Goal: Communication & Community: Answer question/provide support

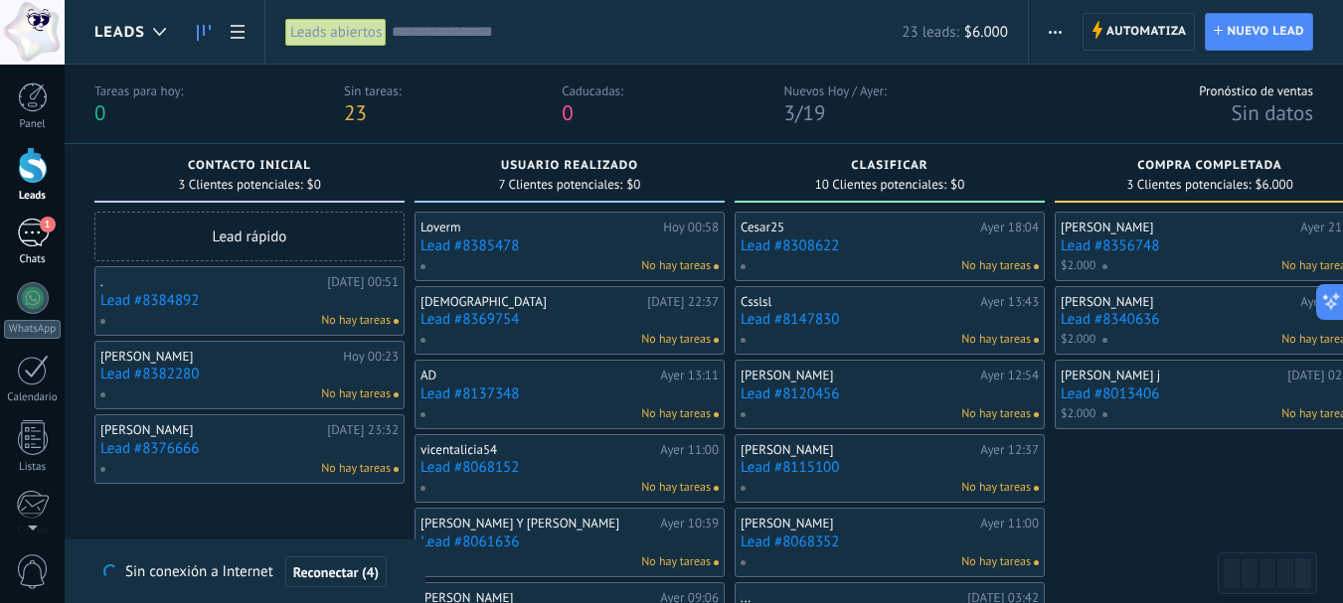
click at [27, 265] on div "Chats" at bounding box center [33, 259] width 58 height 13
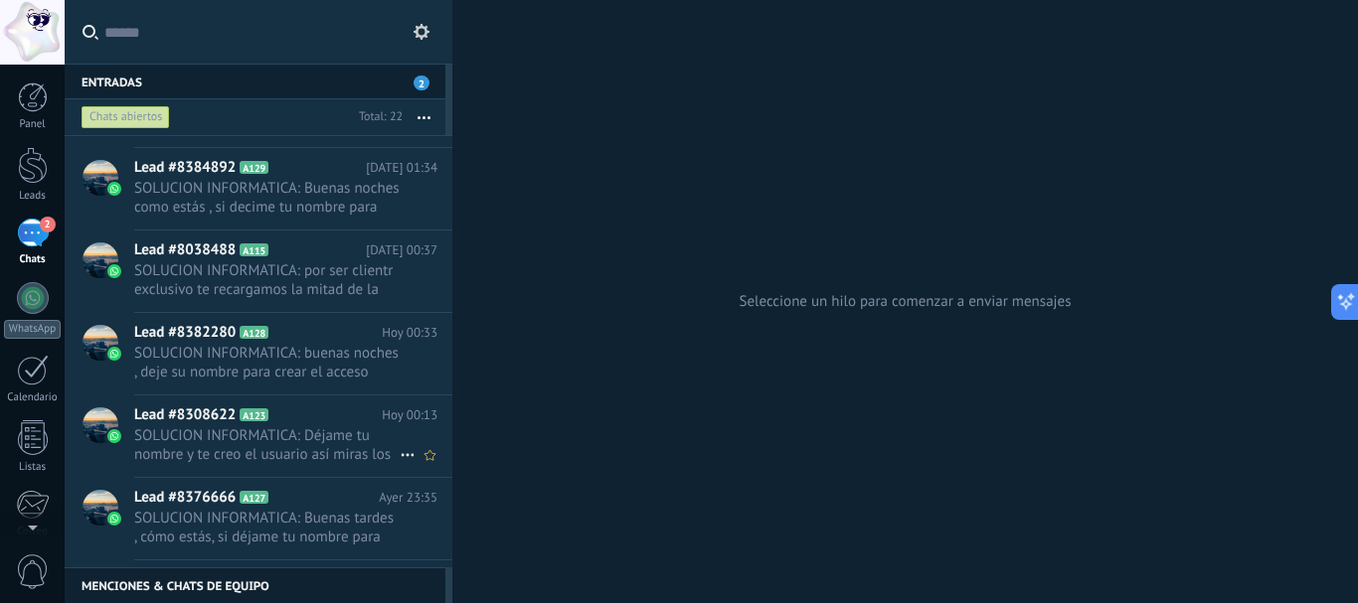
scroll to position [299, 0]
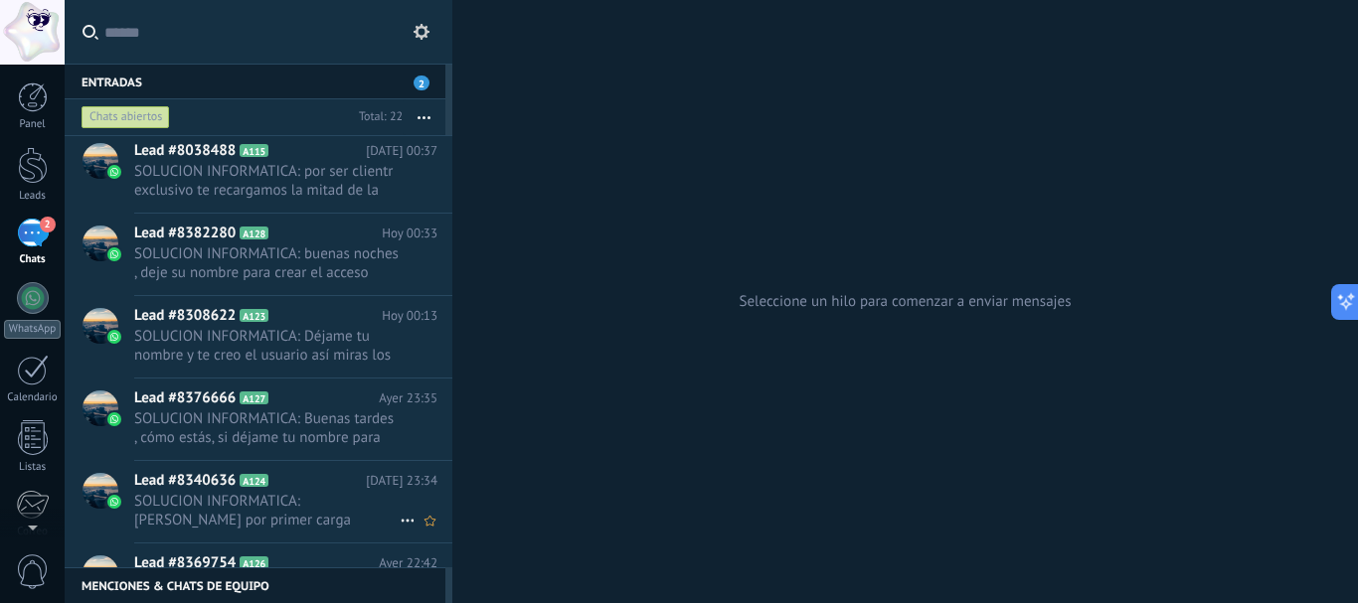
click at [293, 520] on span "SOLUCION INFORMATICA: [PERSON_NAME] por primer carga realizado" at bounding box center [266, 511] width 265 height 38
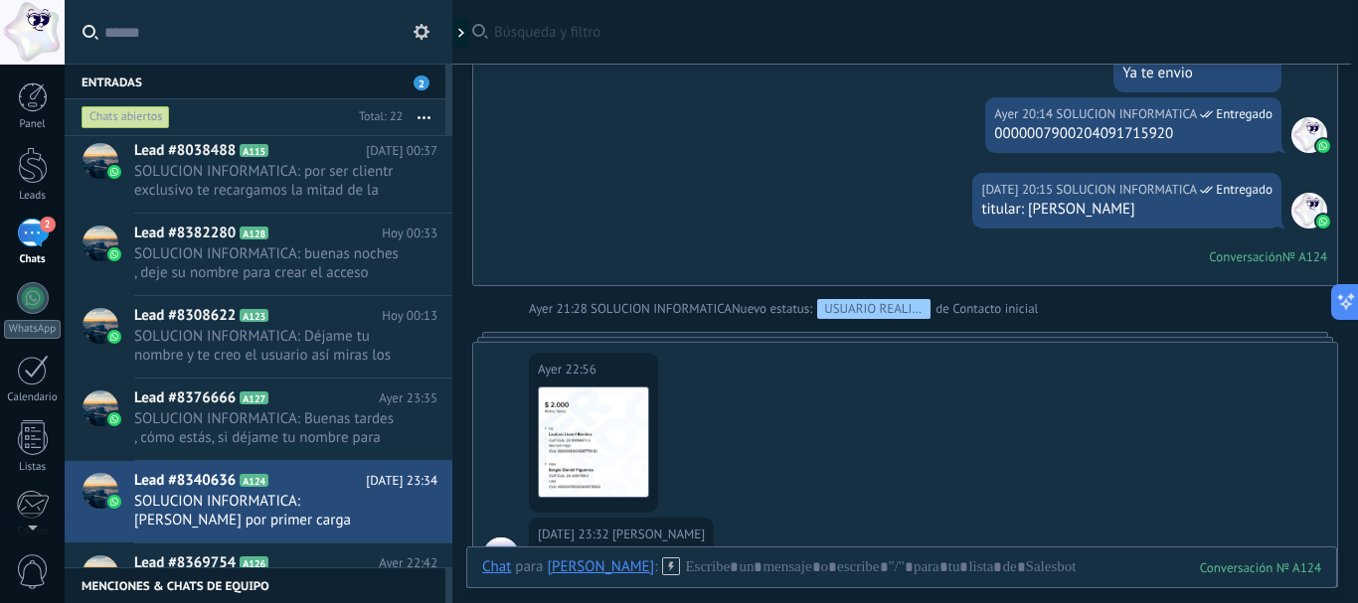
scroll to position [961, 0]
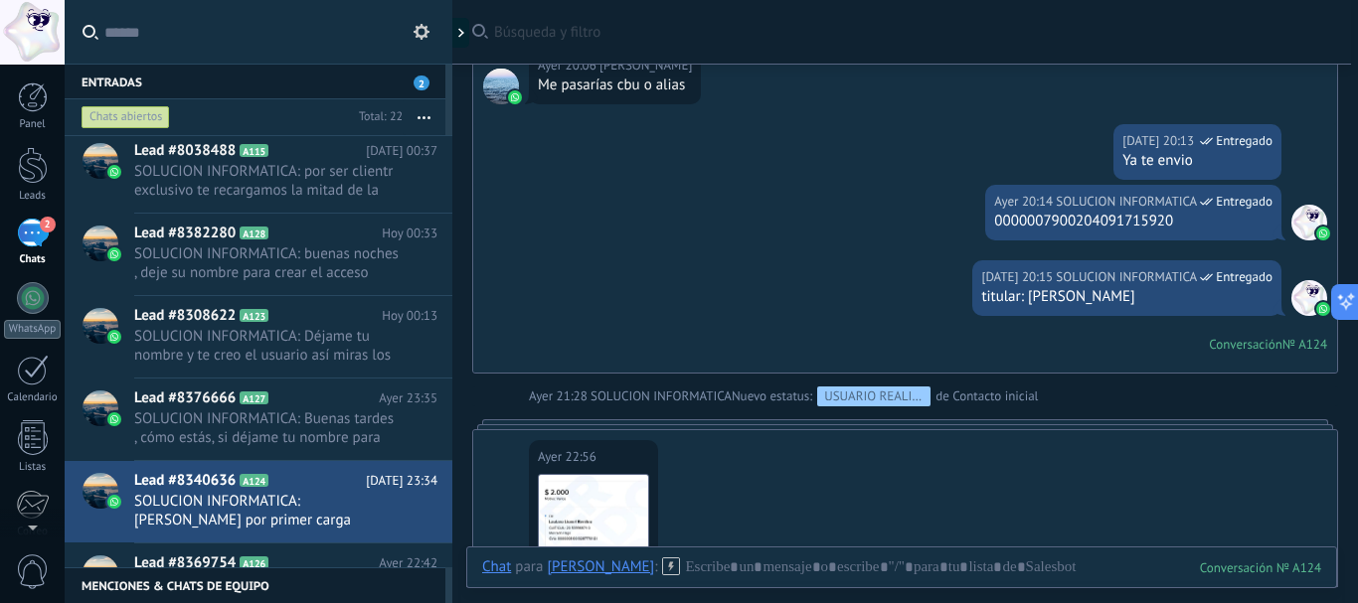
click at [1111, 222] on div "0000007900204091715920" at bounding box center [1133, 222] width 278 height 20
click at [1109, 224] on div "0000007900204091715920" at bounding box center [1133, 222] width 278 height 20
copy div "0000007900204091715920"
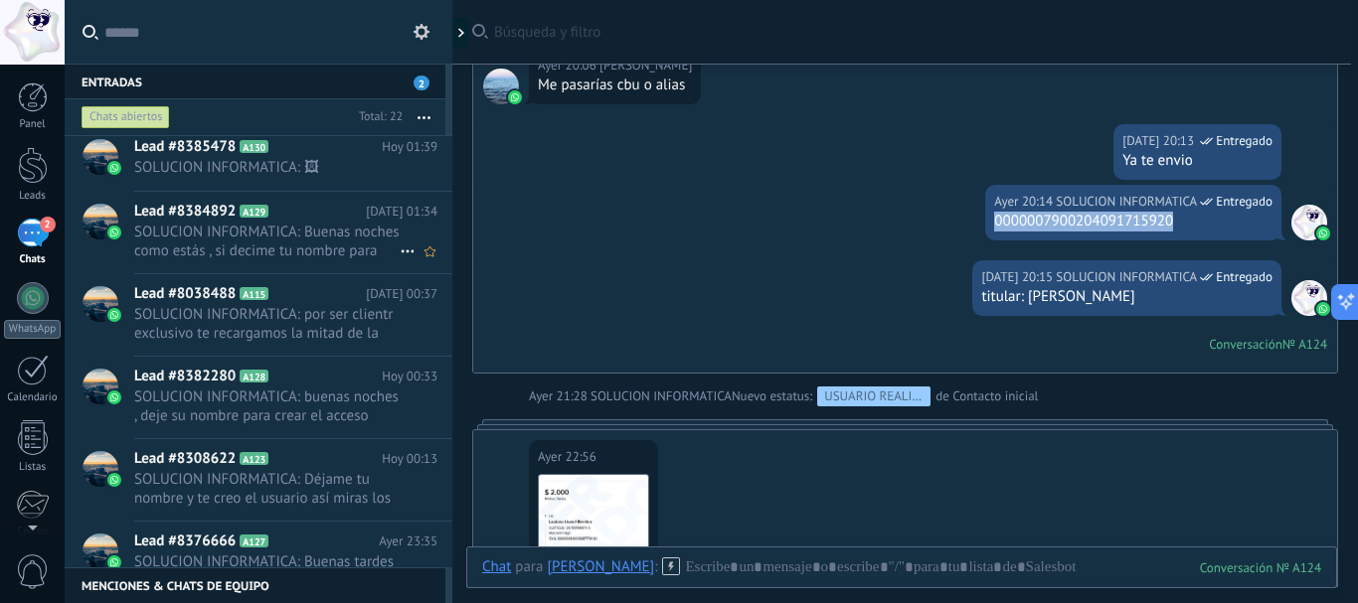
scroll to position [0, 0]
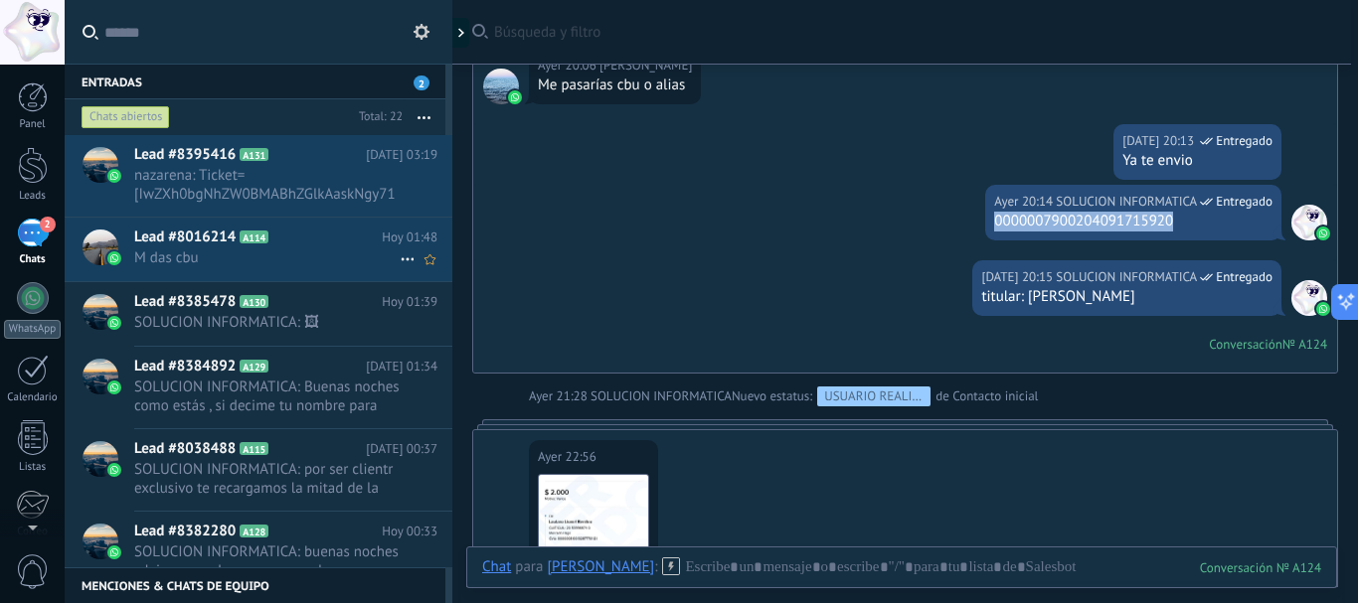
click at [219, 270] on div "Lead #8016214 A114 [DATE] 01:48 M das cbu" at bounding box center [293, 249] width 318 height 63
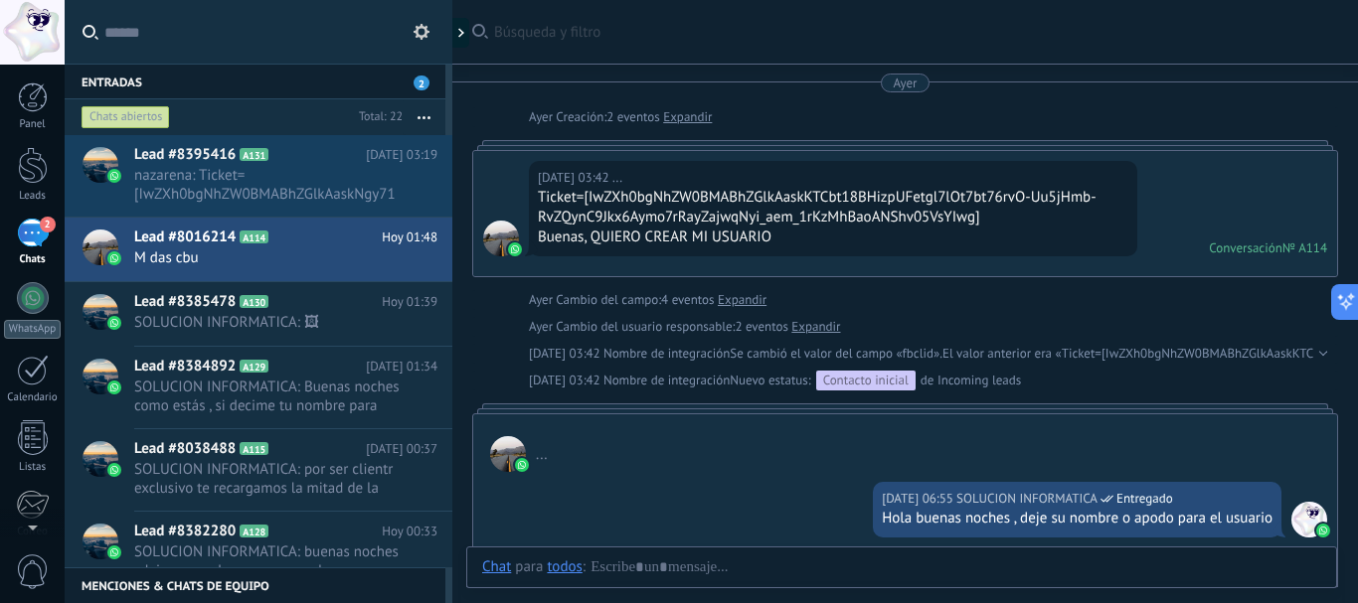
scroll to position [1110, 0]
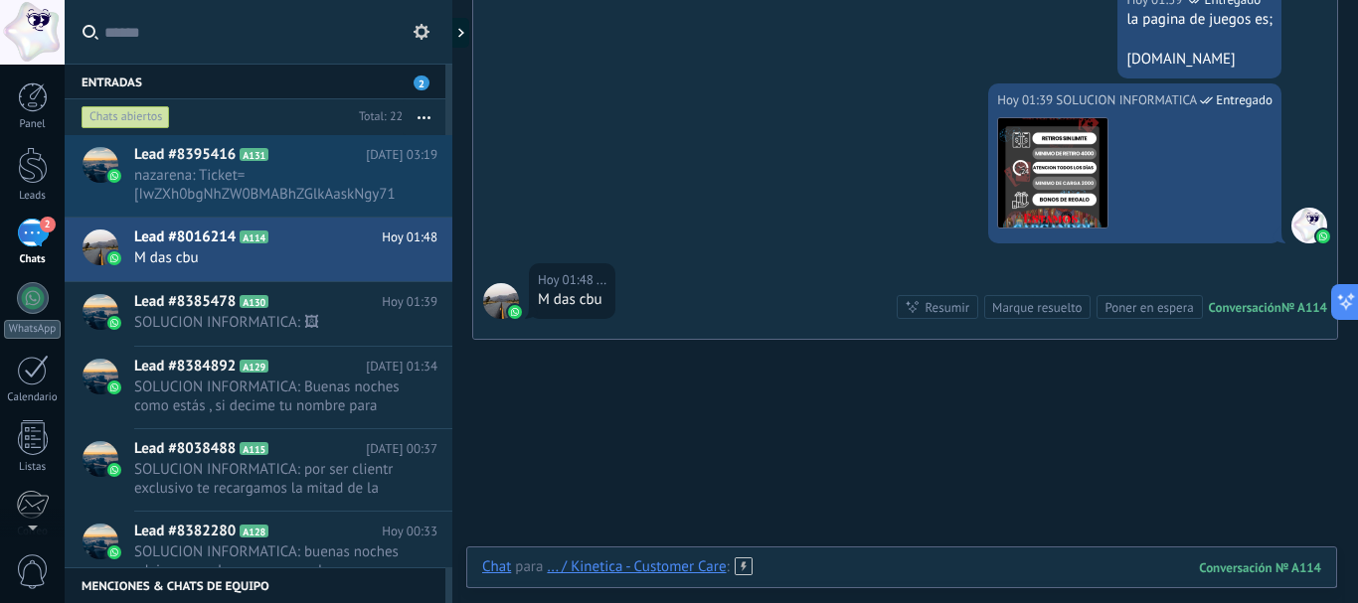
click at [756, 563] on div at bounding box center [901, 588] width 839 height 60
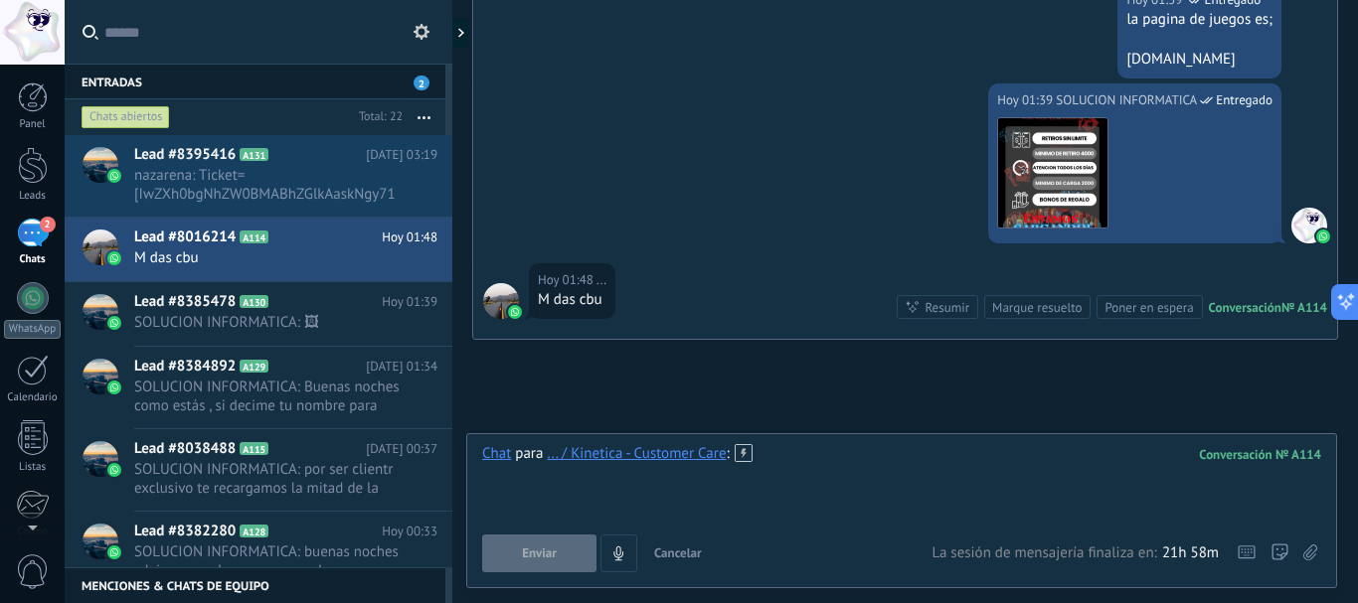
paste div
click at [540, 557] on span "Enviar" at bounding box center [539, 554] width 35 height 14
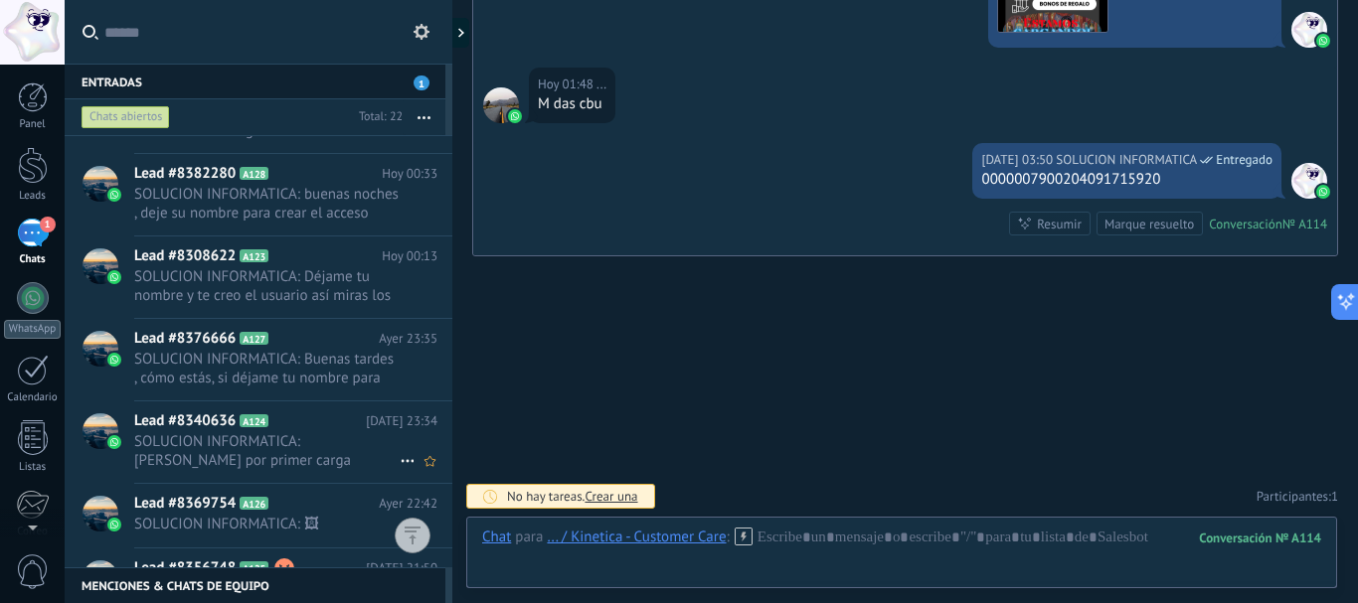
scroll to position [399, 0]
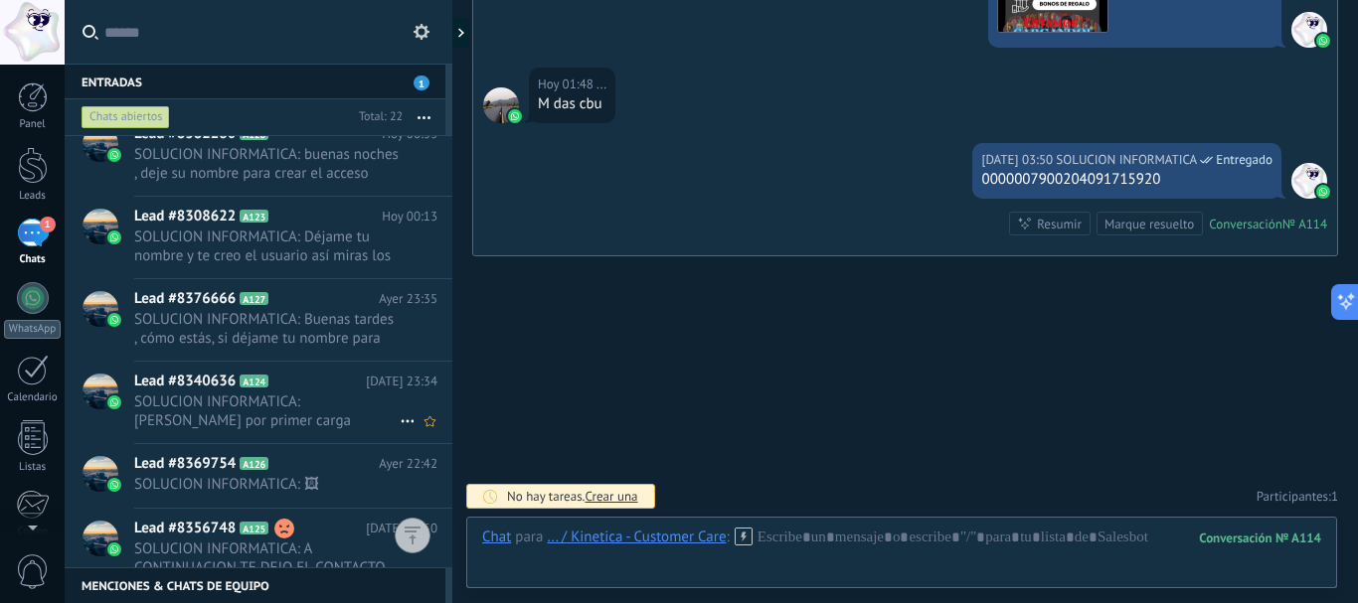
click at [300, 426] on span "SOLUCION INFORMATICA: [PERSON_NAME] por primer carga realizado" at bounding box center [266, 412] width 265 height 38
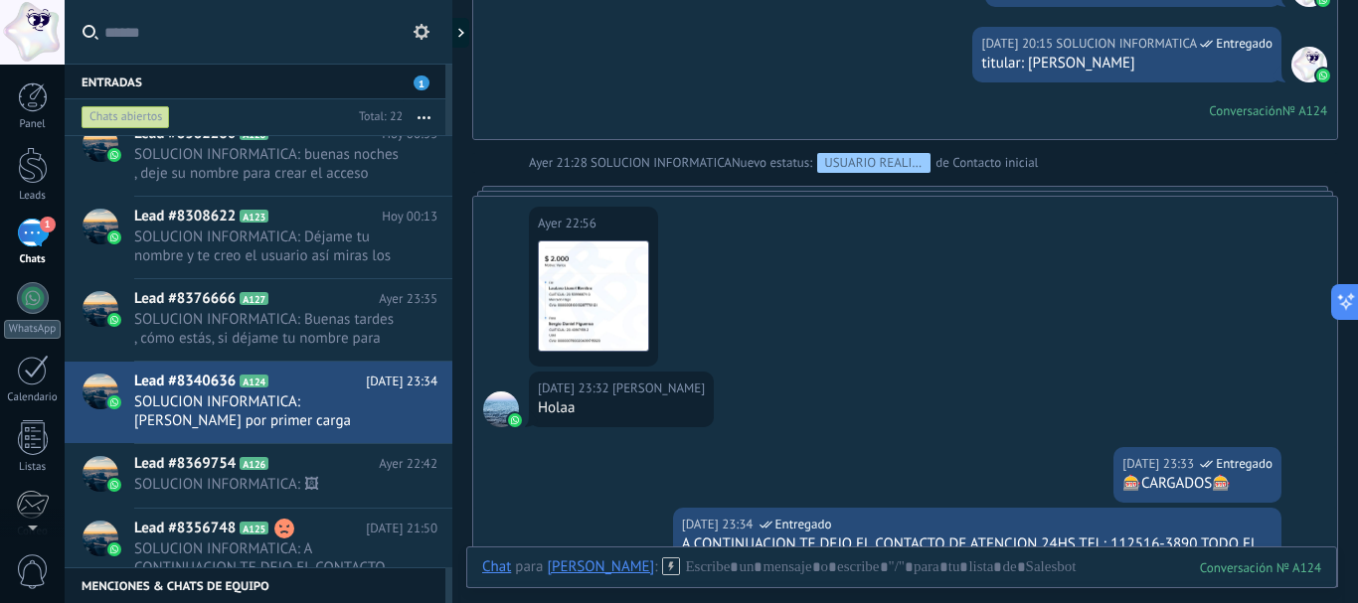
scroll to position [1160, 0]
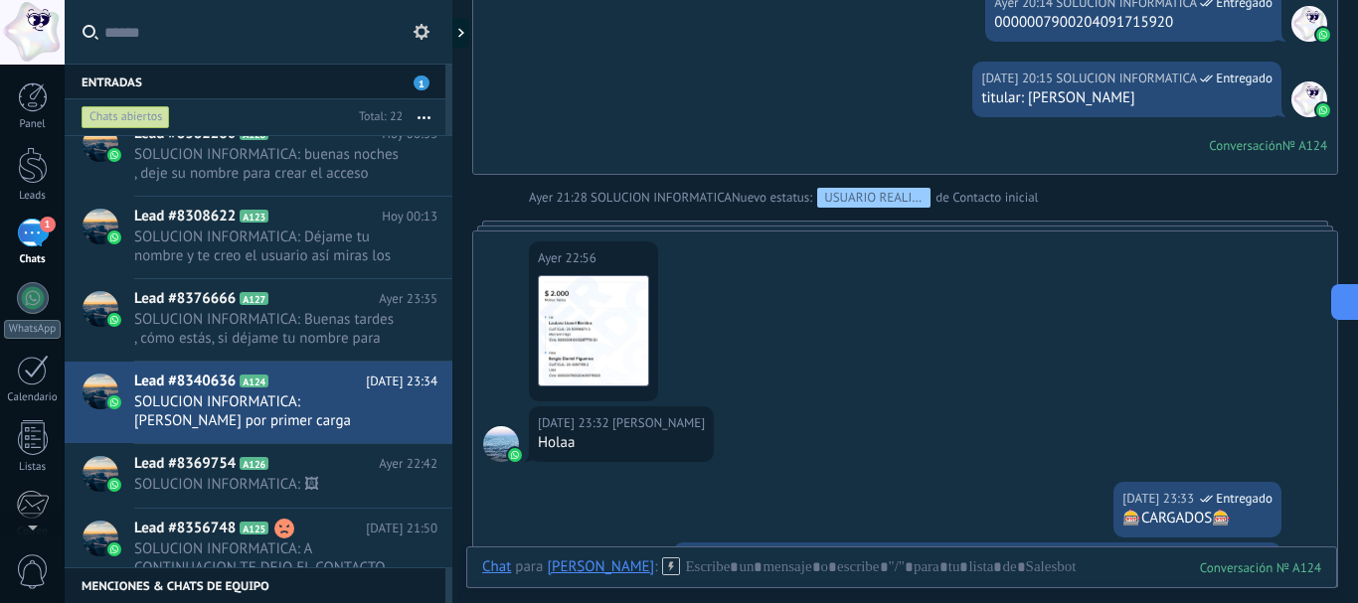
click at [1078, 105] on div "titular: [PERSON_NAME]" at bounding box center [1126, 98] width 291 height 20
copy div "titular: [PERSON_NAME]"
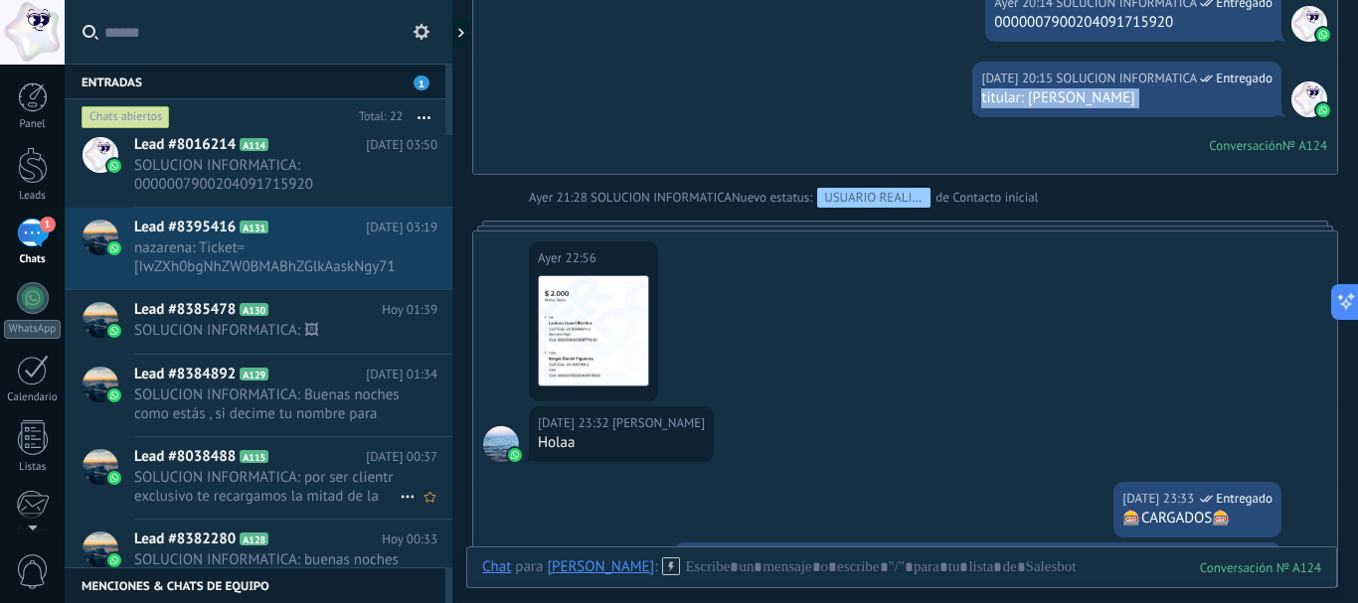
scroll to position [0, 0]
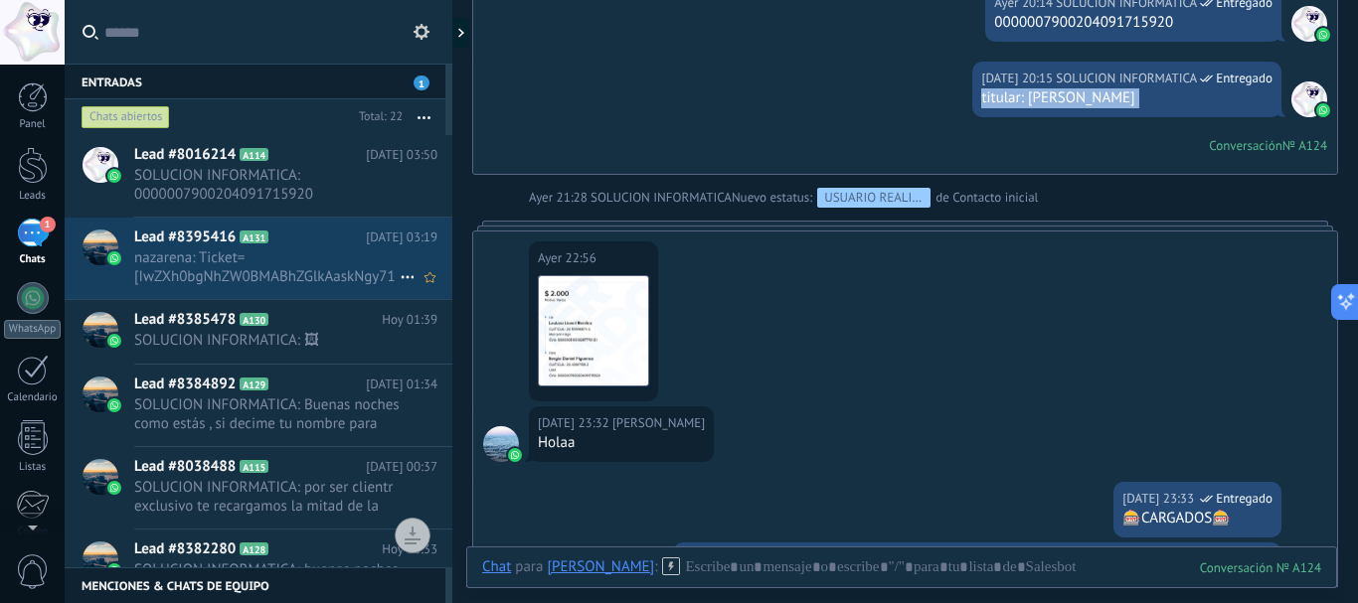
click at [264, 242] on span "A131" at bounding box center [254, 237] width 29 height 13
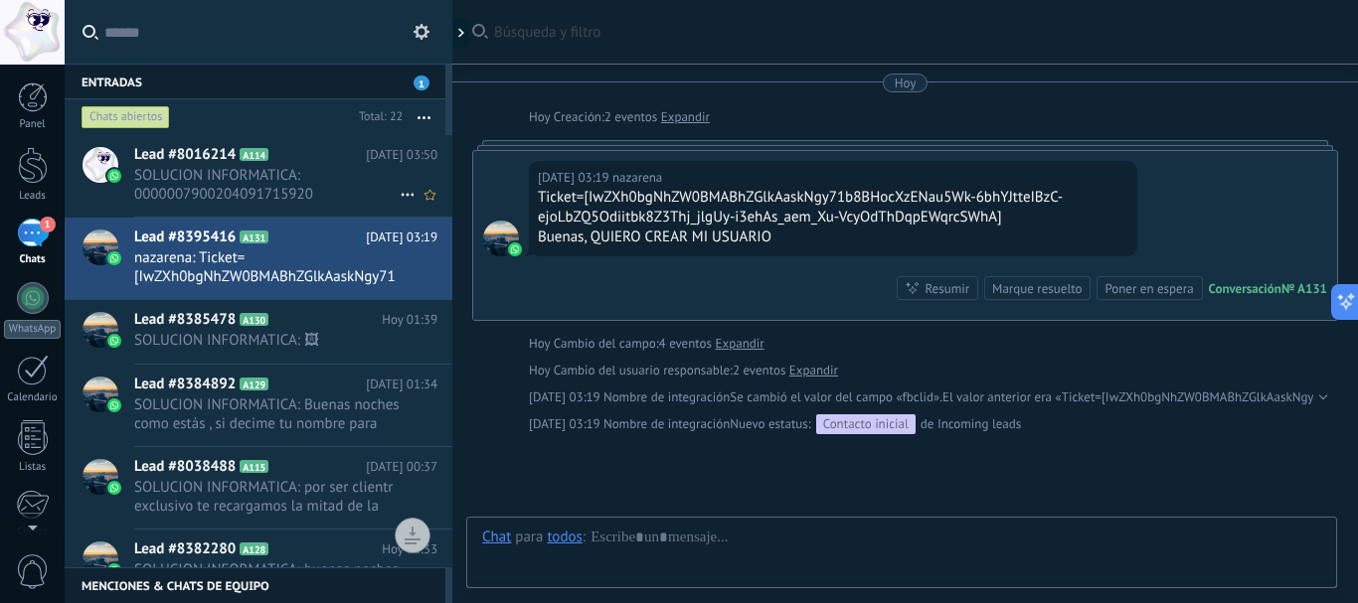
click at [297, 171] on span "SOLUCION INFORMATICA: 0000007900204091715920" at bounding box center [266, 185] width 265 height 38
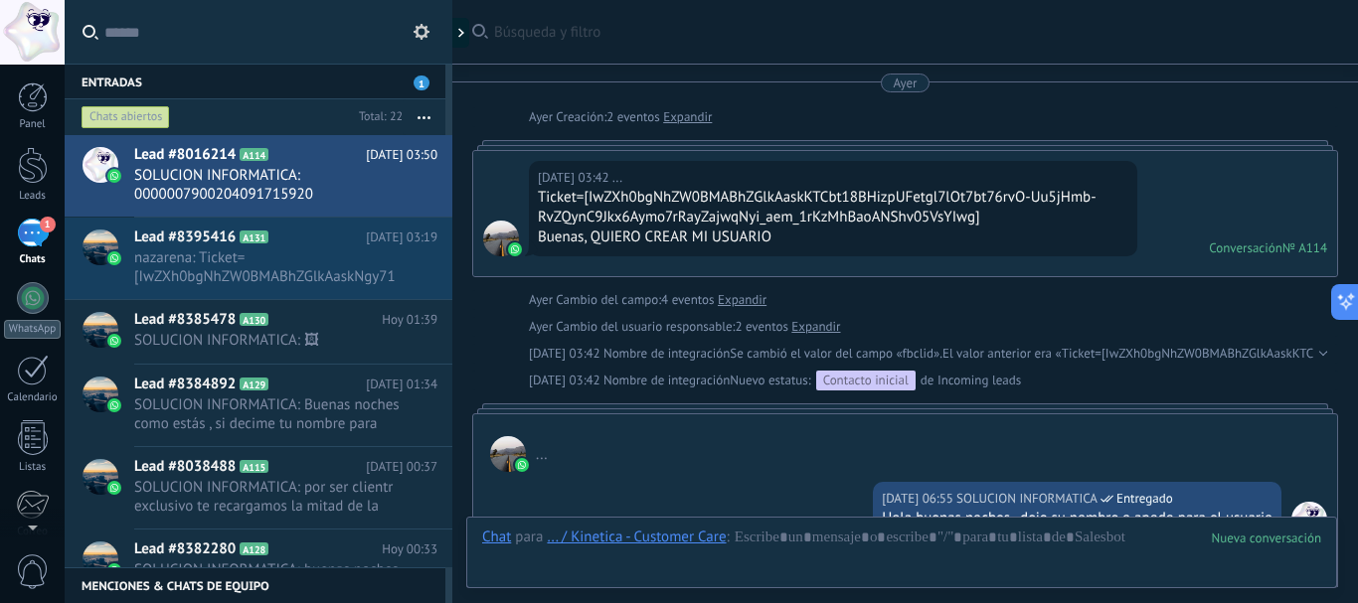
scroll to position [1306, 0]
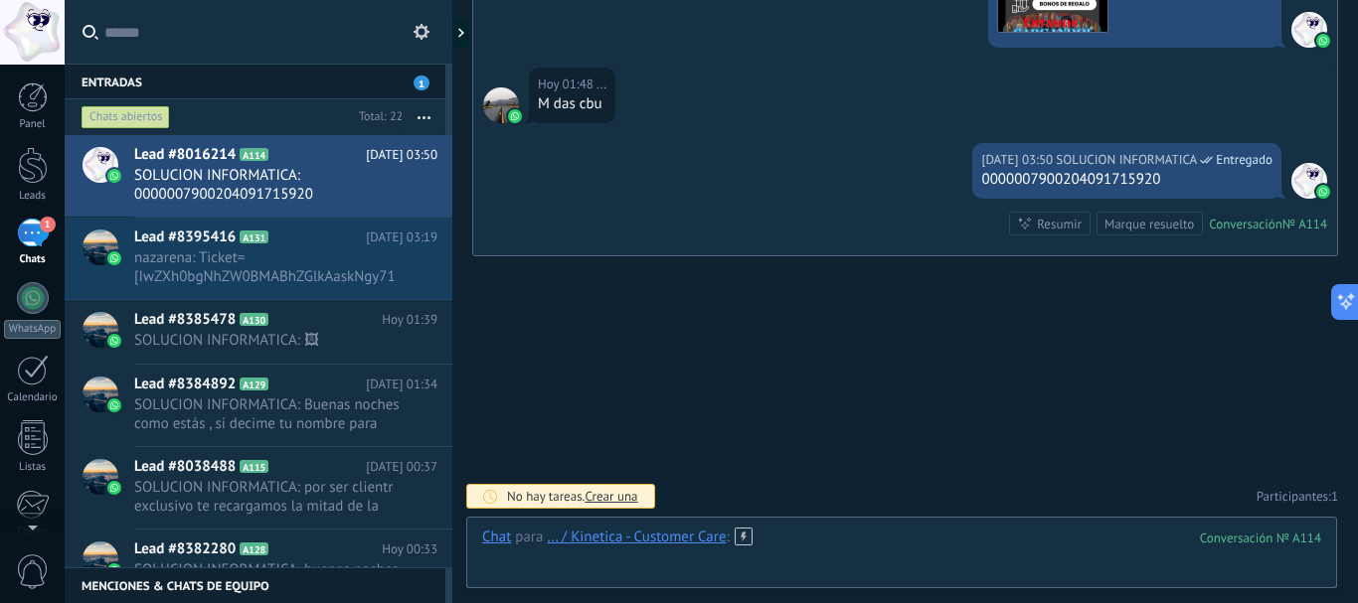
click at [790, 557] on div at bounding box center [901, 558] width 839 height 60
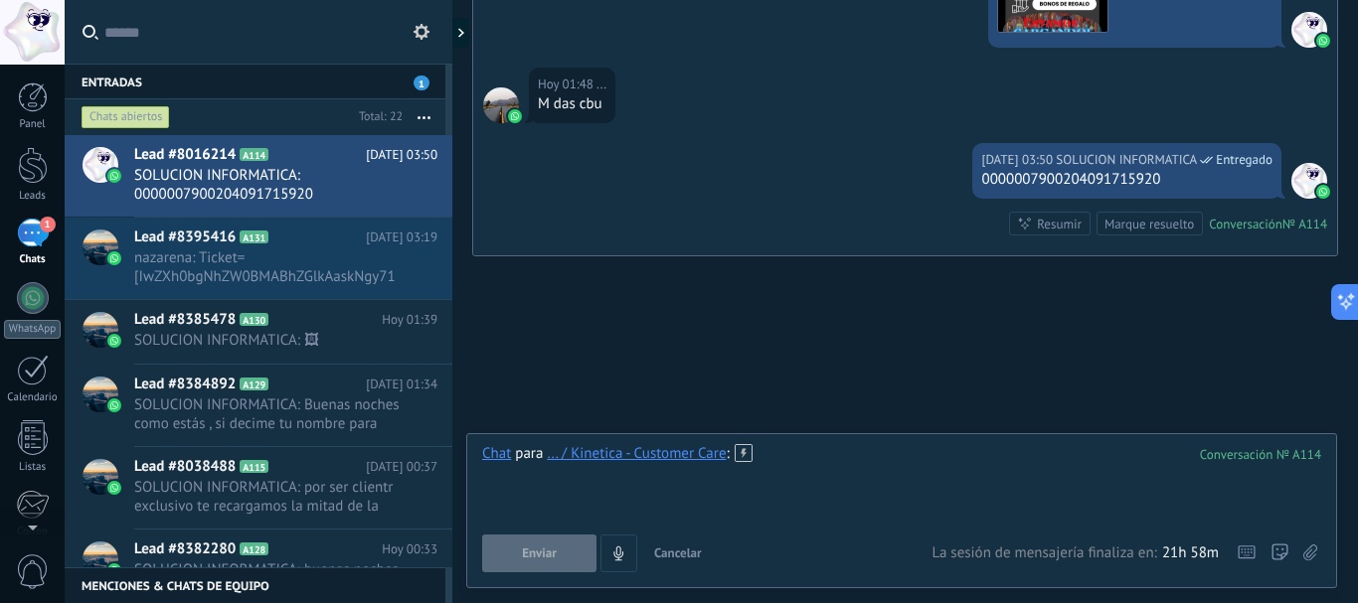
paste div
click at [519, 562] on button "Enviar" at bounding box center [539, 554] width 114 height 38
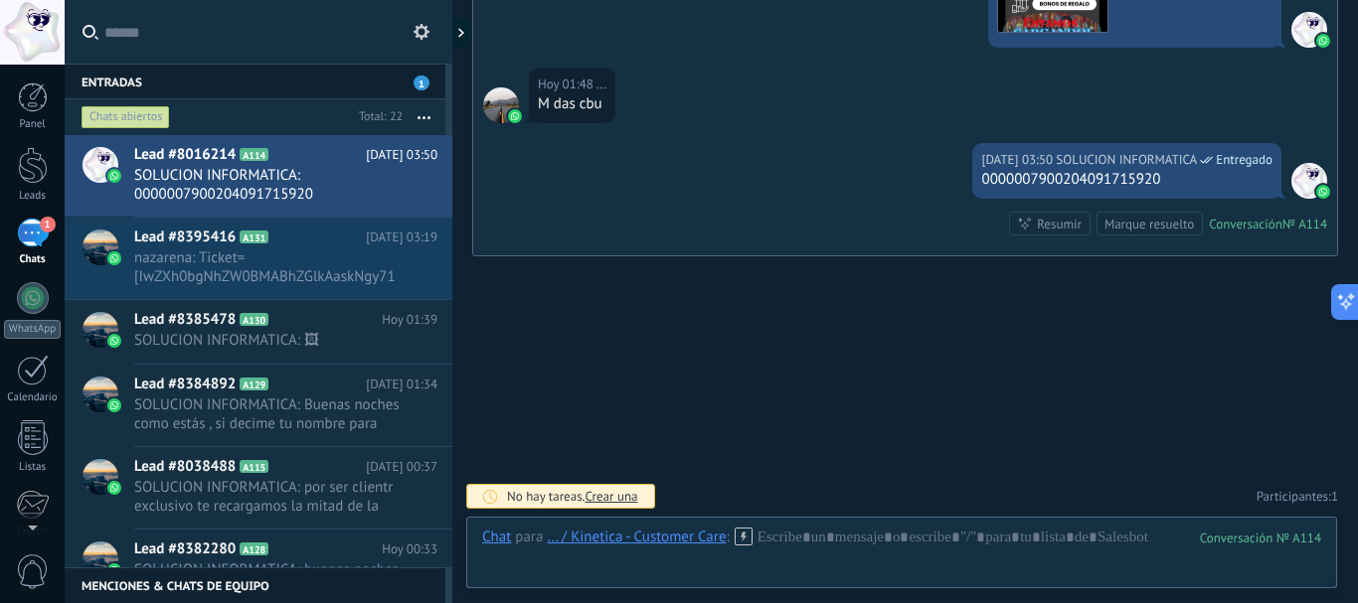
scroll to position [1367, 0]
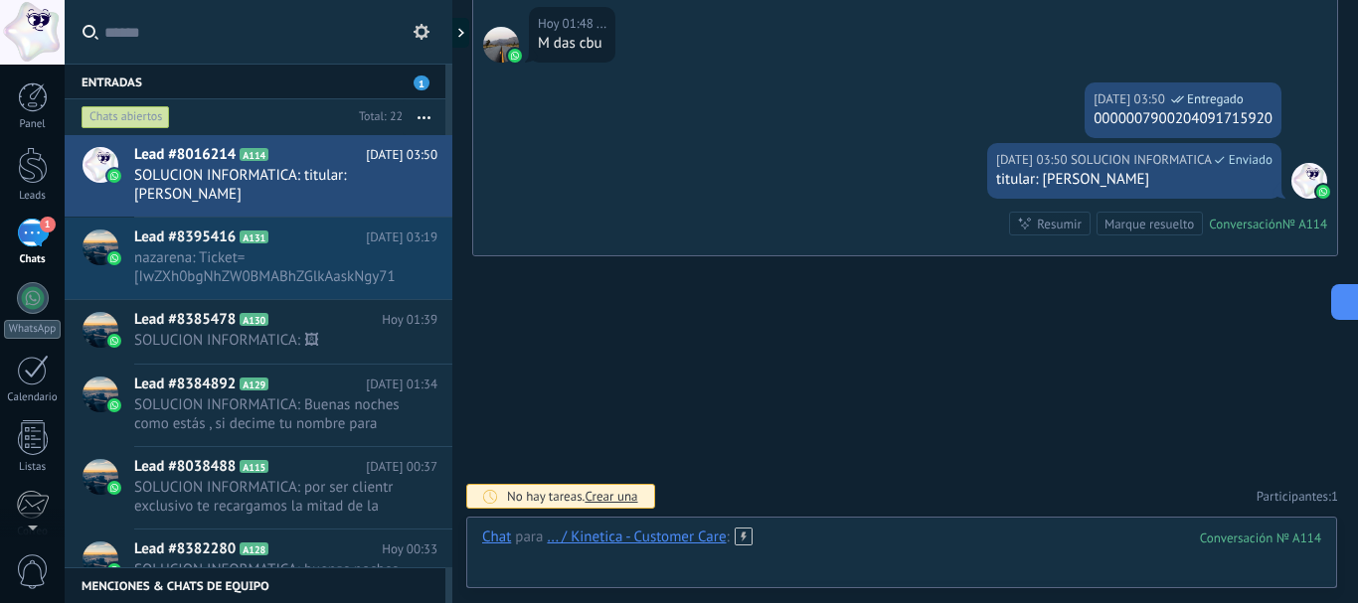
click at [881, 540] on div at bounding box center [901, 558] width 839 height 60
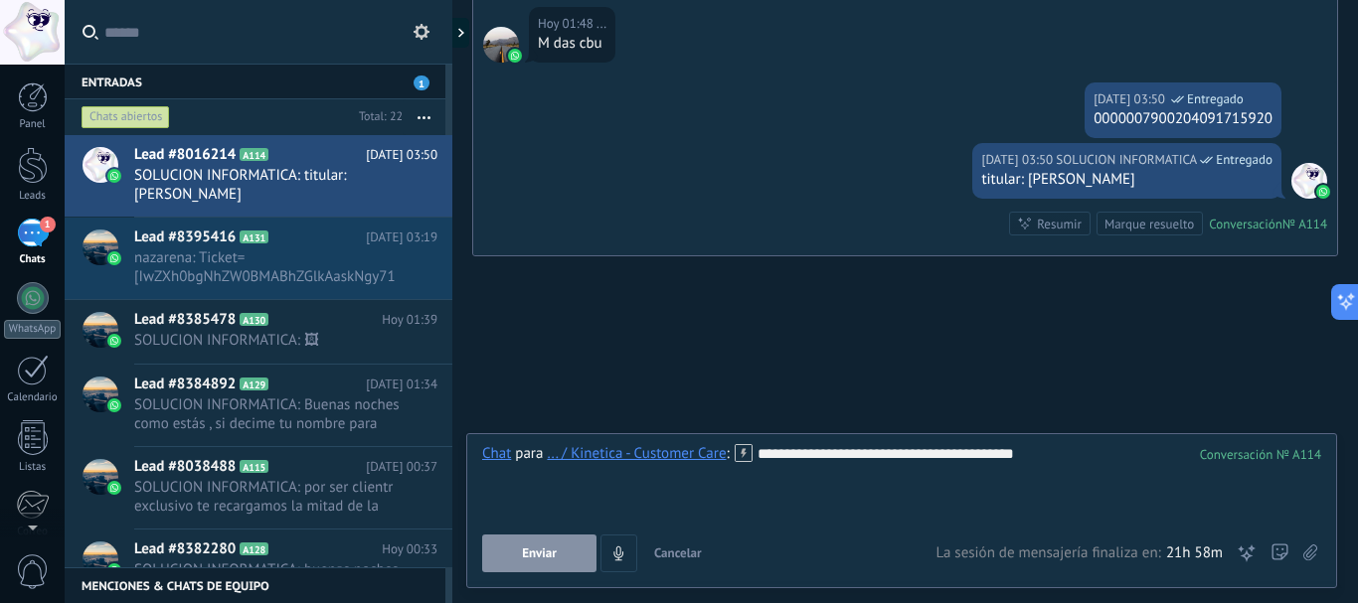
click at [507, 556] on button "Enviar" at bounding box center [539, 554] width 114 height 38
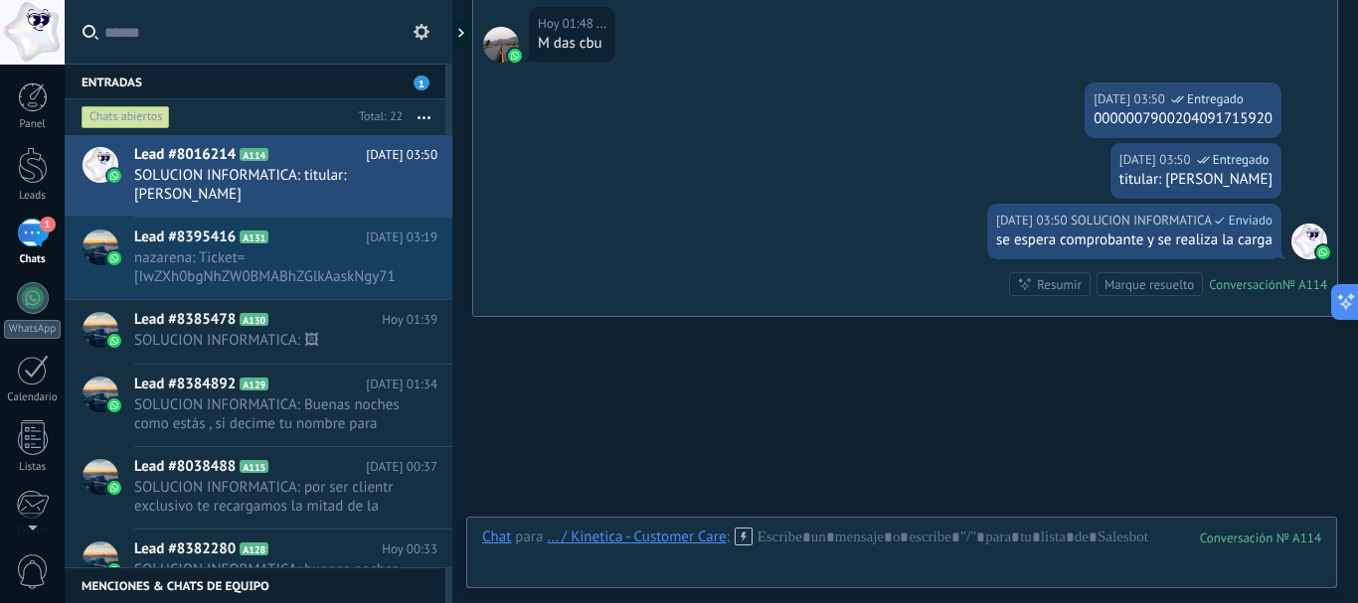
scroll to position [1427, 0]
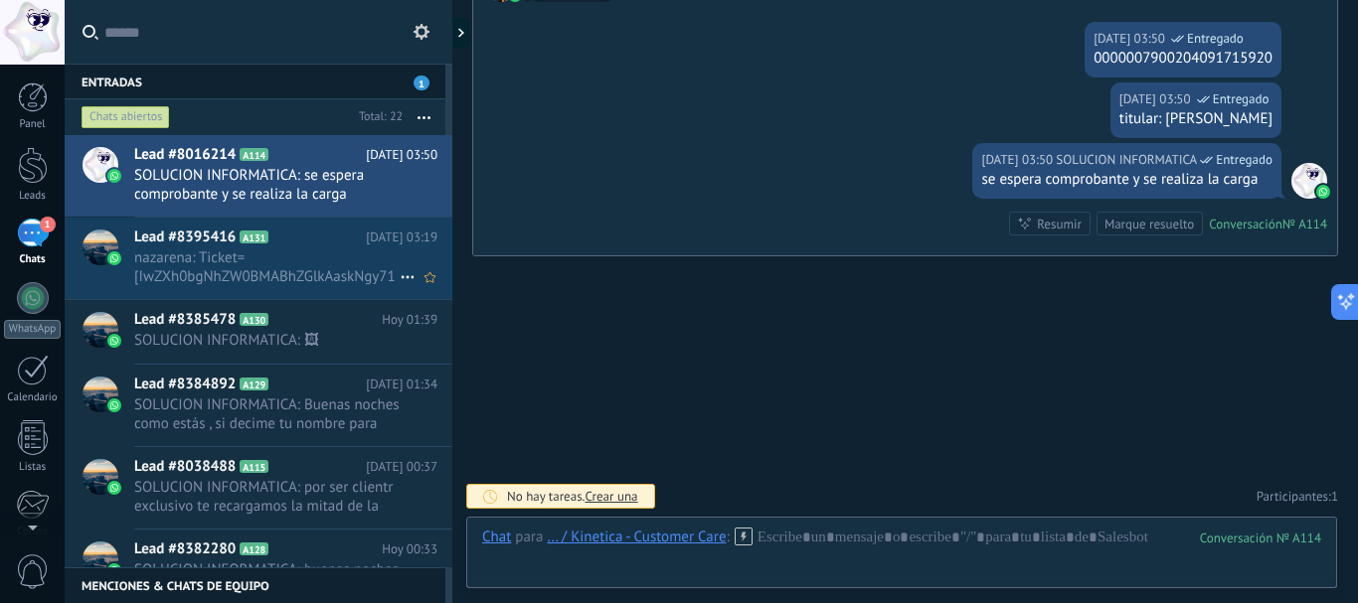
click at [315, 278] on span "nazarena: Ticket=[IwZXh0bgNhZW0BMABhZGlkAaskNgy71b8BHocXzENau5Wk-6bhYJtteIBzC-e…" at bounding box center [266, 268] width 265 height 38
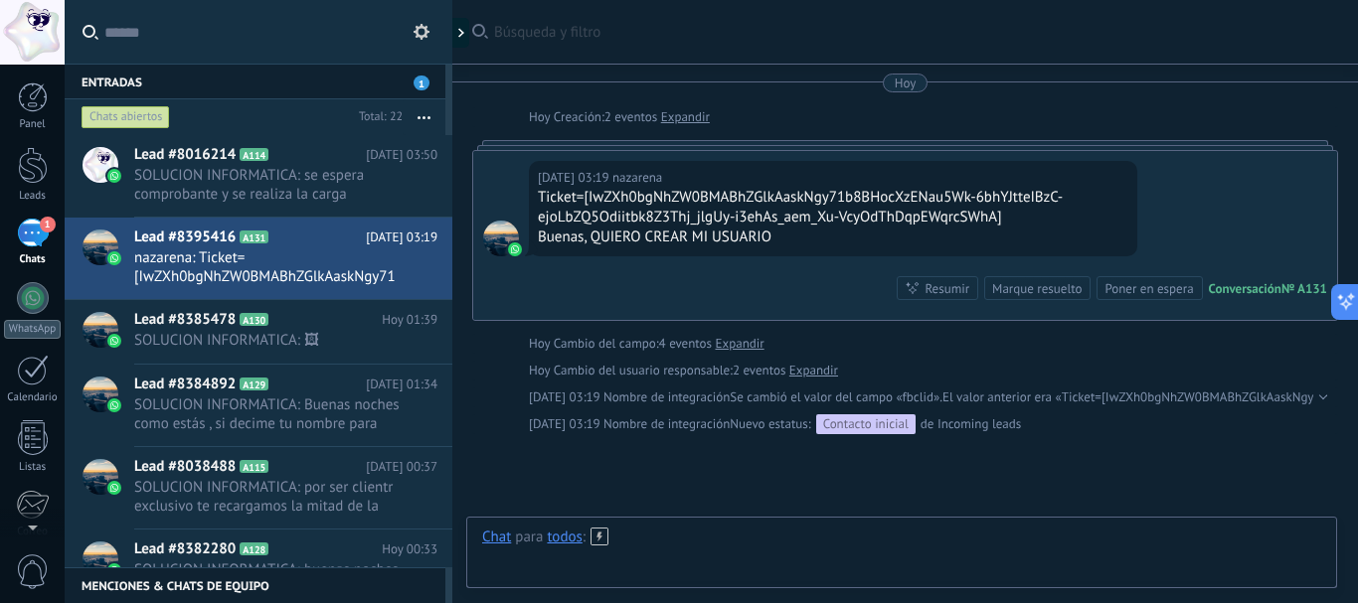
click at [809, 549] on div at bounding box center [901, 558] width 839 height 60
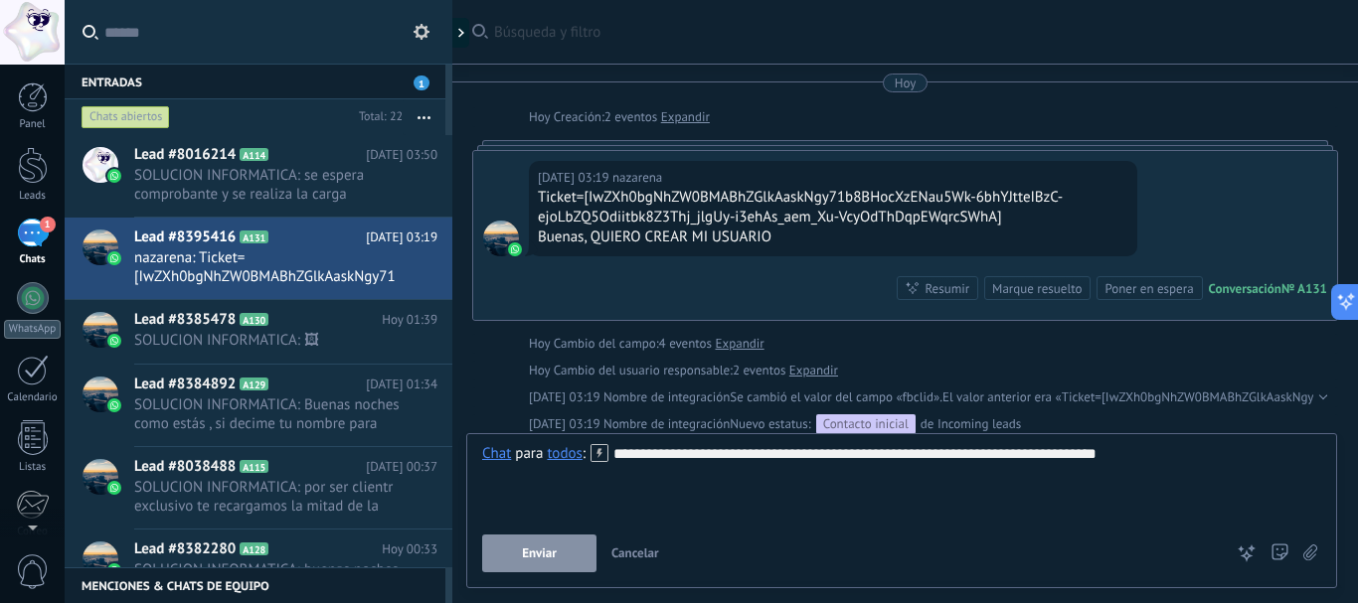
click at [562, 549] on button "Enviar" at bounding box center [539, 554] width 114 height 38
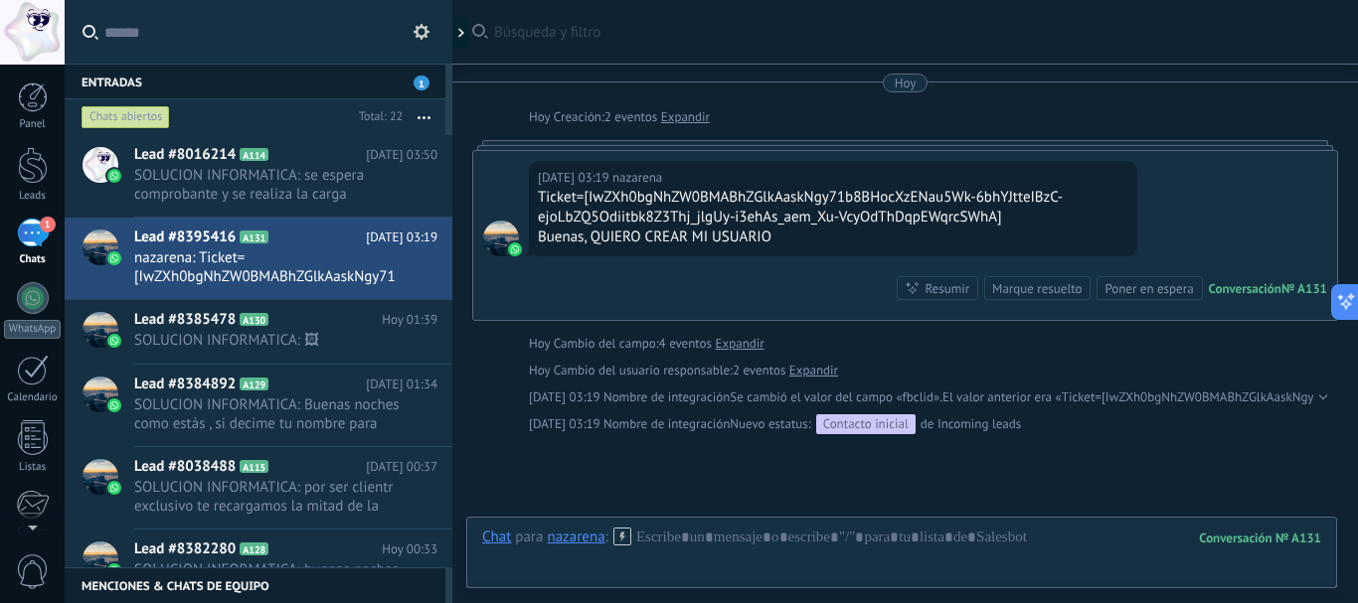
scroll to position [178, 0]
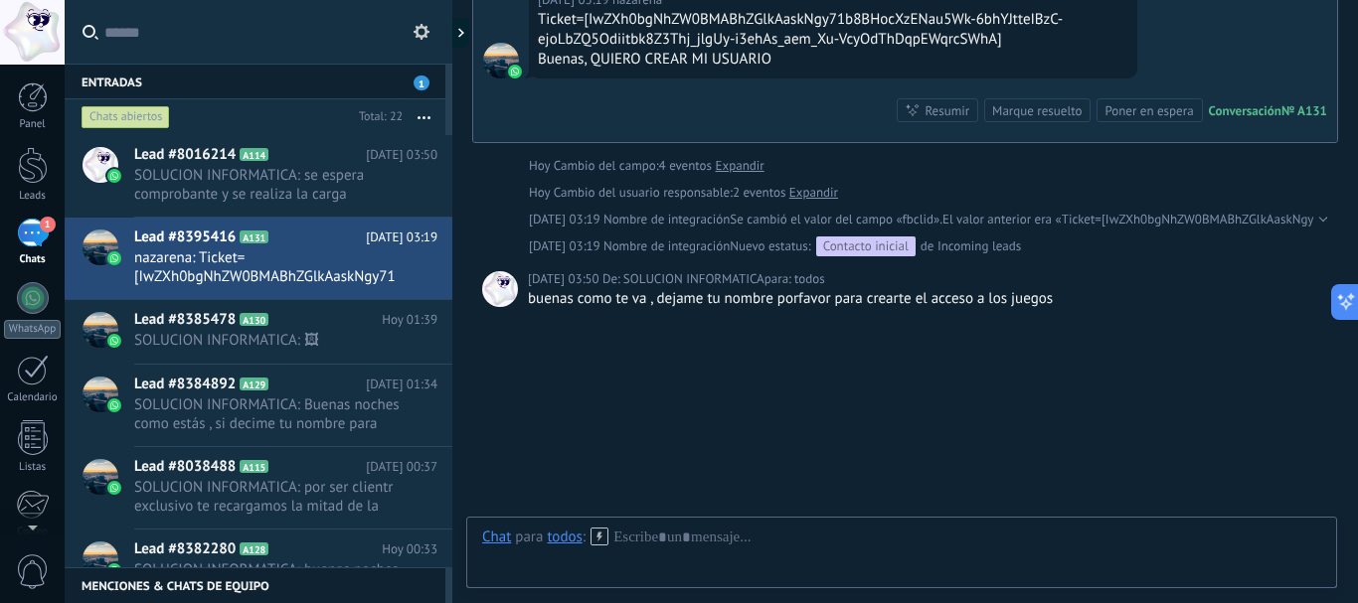
click at [737, 299] on div "buenas como te va , dejame tu nombre porfavor para crearte el acceso a los jueg…" at bounding box center [928, 299] width 800 height 20
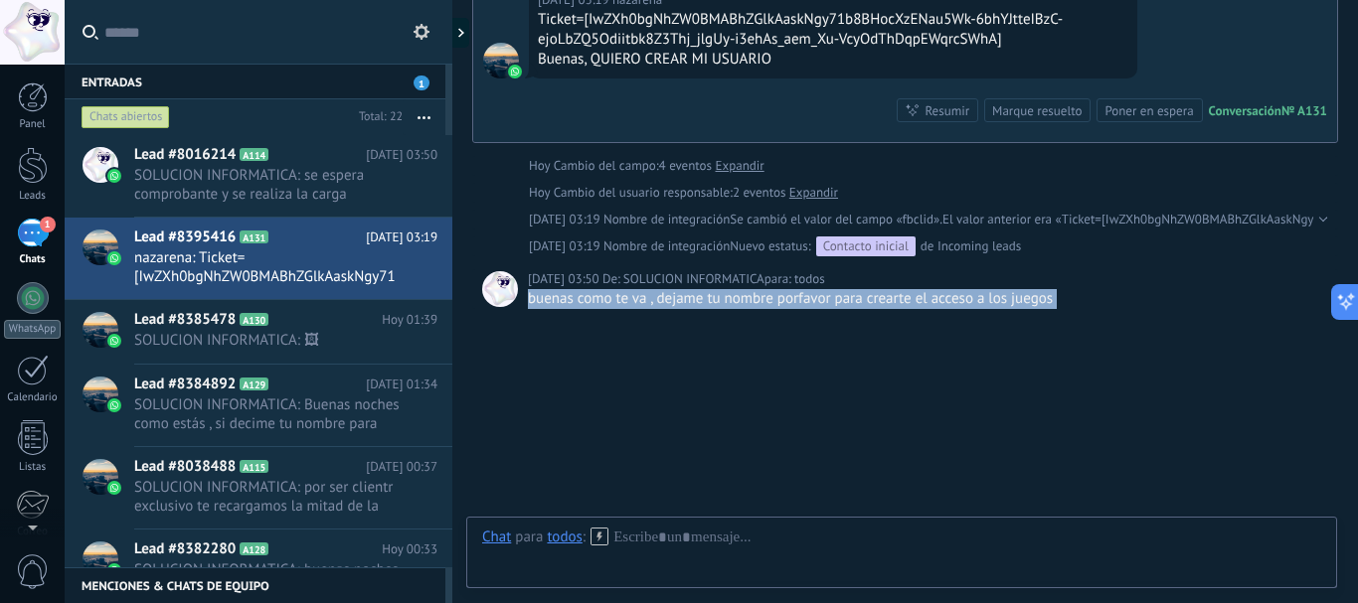
click at [737, 299] on div "buenas como te va , dejame tu nombre porfavor para crearte el acceso a los jueg…" at bounding box center [928, 299] width 800 height 20
copy div "buenas como te va , dejame tu nombre porfavor para crearte el acceso a los jueg…"
click at [711, 549] on div at bounding box center [901, 558] width 839 height 60
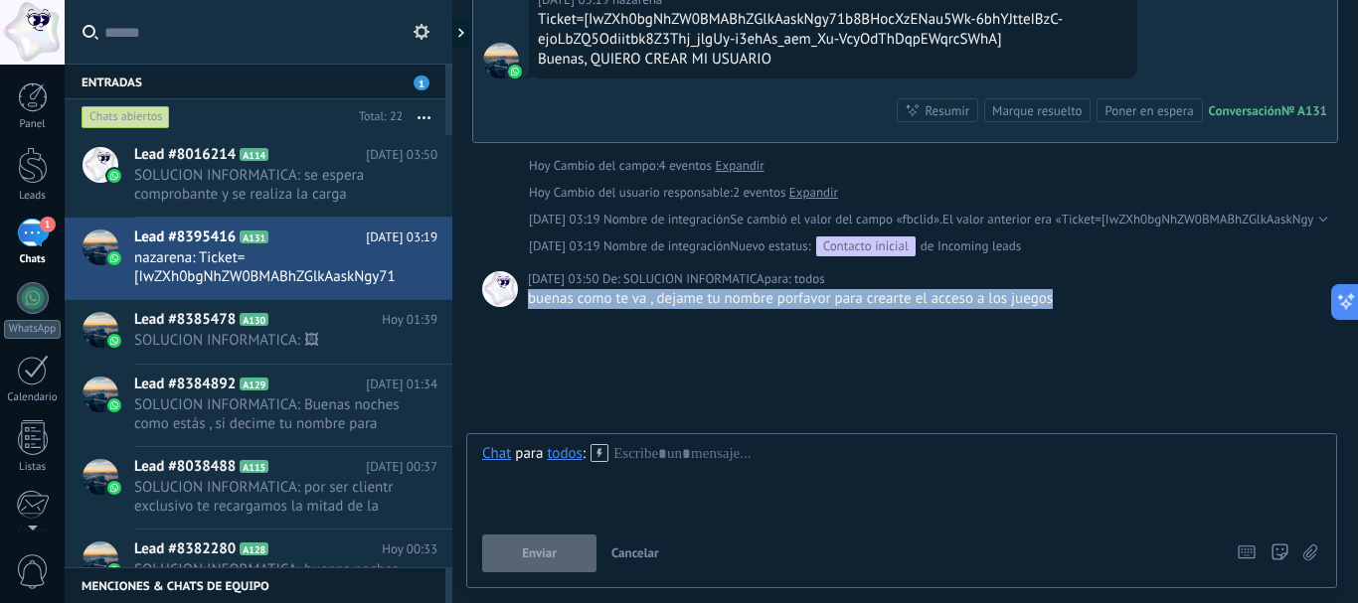
click at [563, 456] on div "todos" at bounding box center [564, 453] width 35 height 18
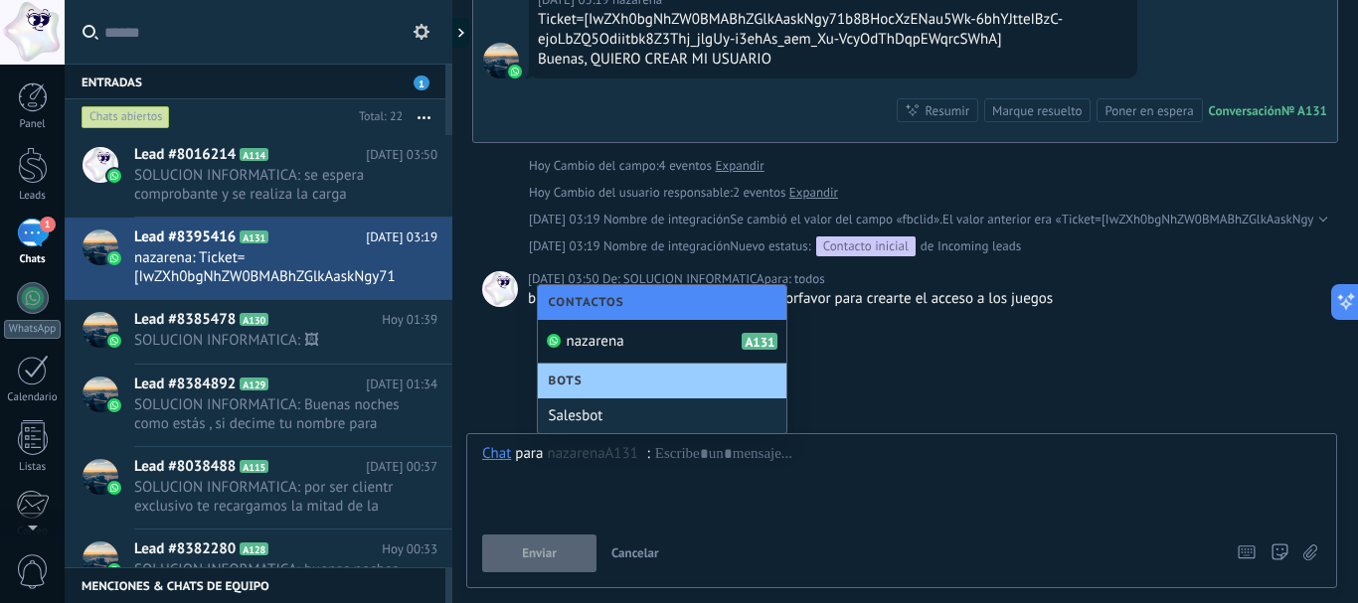
click at [600, 352] on div "nazarena A131" at bounding box center [662, 342] width 249 height 44
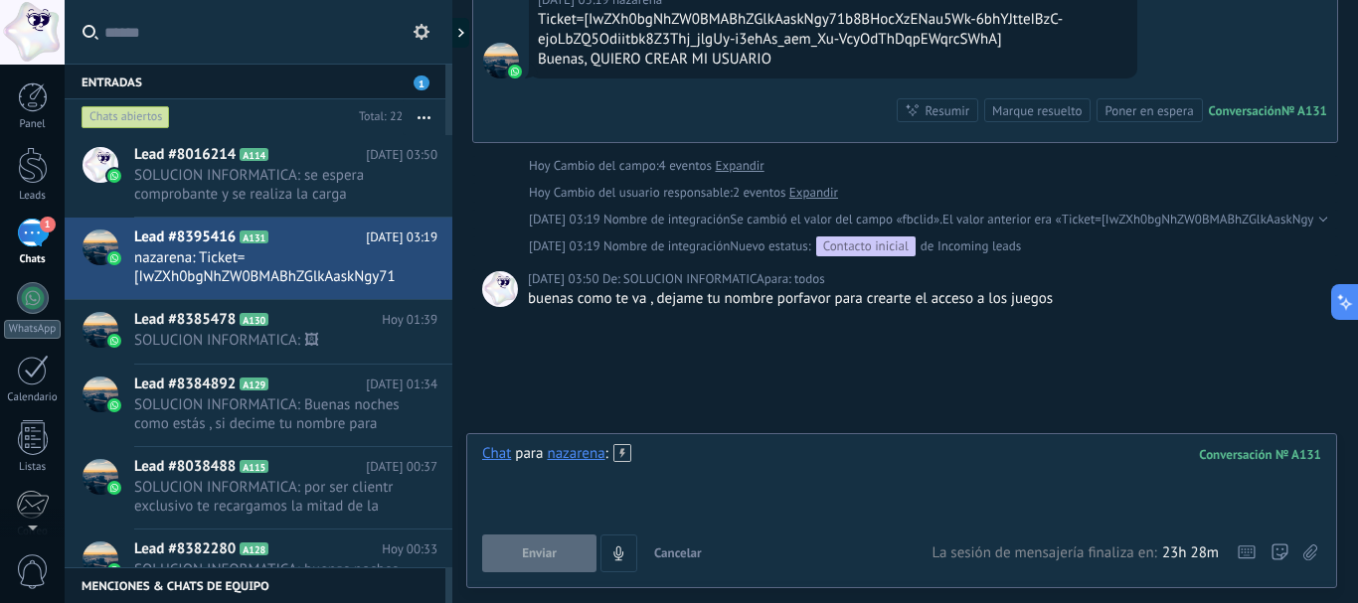
click at [731, 484] on div at bounding box center [901, 482] width 839 height 76
paste div
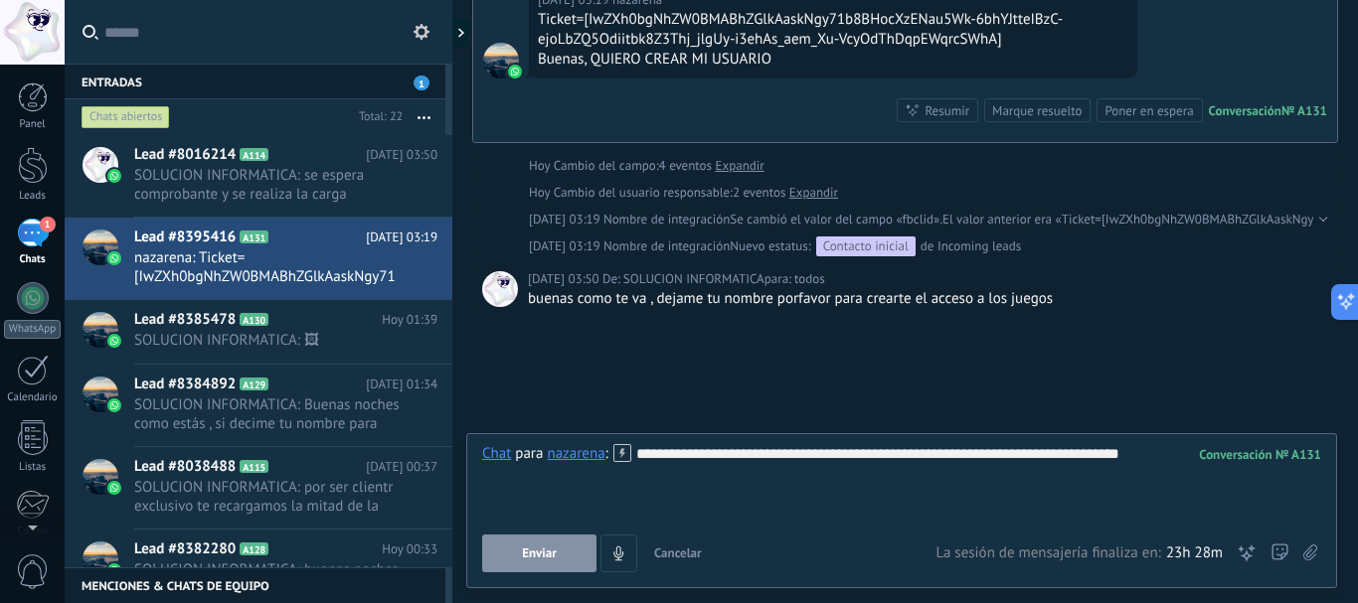
click at [517, 559] on button "Enviar" at bounding box center [539, 554] width 114 height 38
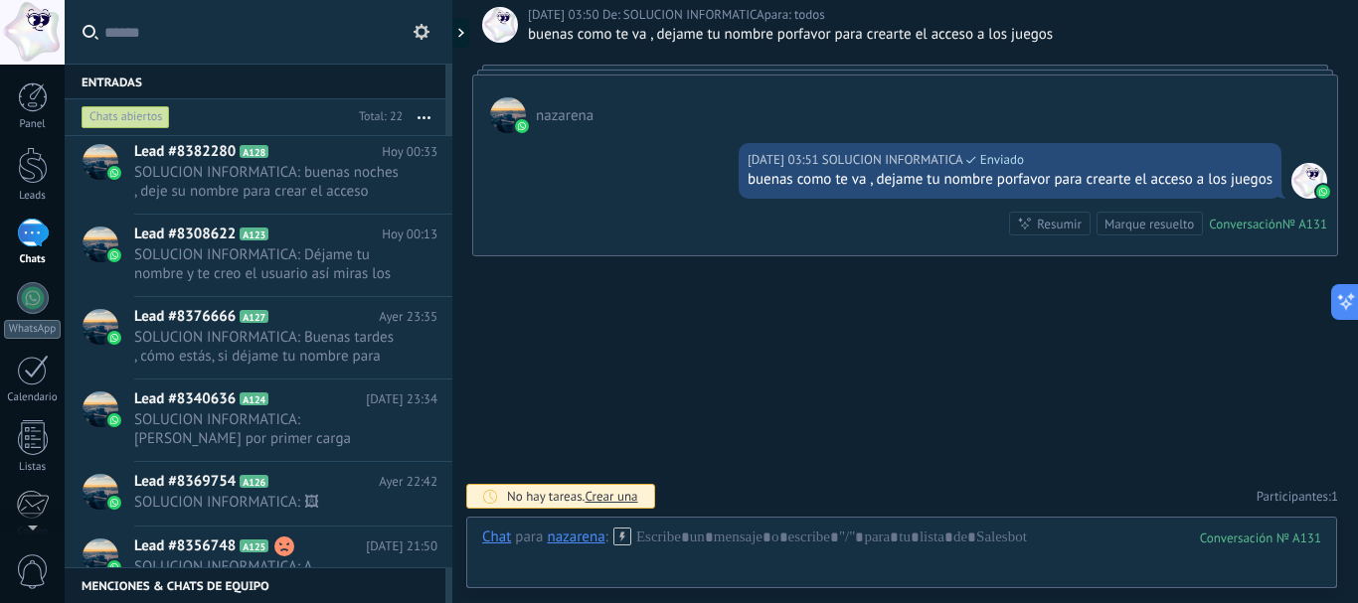
scroll to position [0, 0]
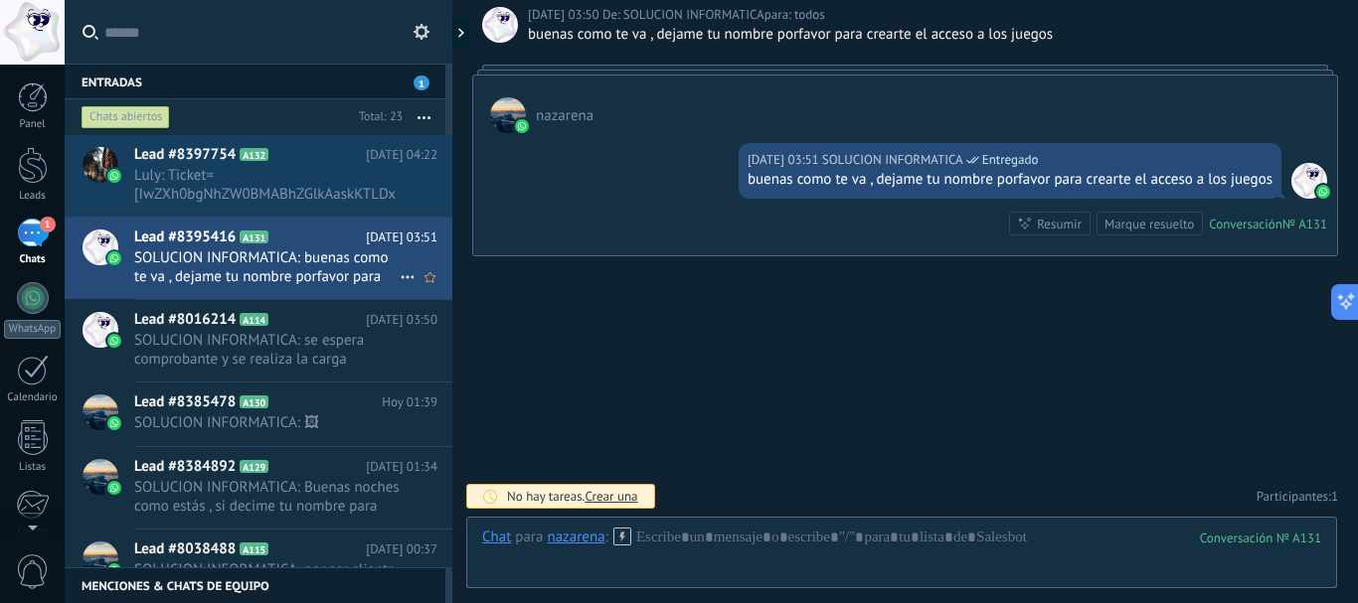
click at [286, 281] on span "SOLUCION INFORMATICA: buenas como te va , dejame tu nombre porfavor para creart…" at bounding box center [266, 268] width 265 height 38
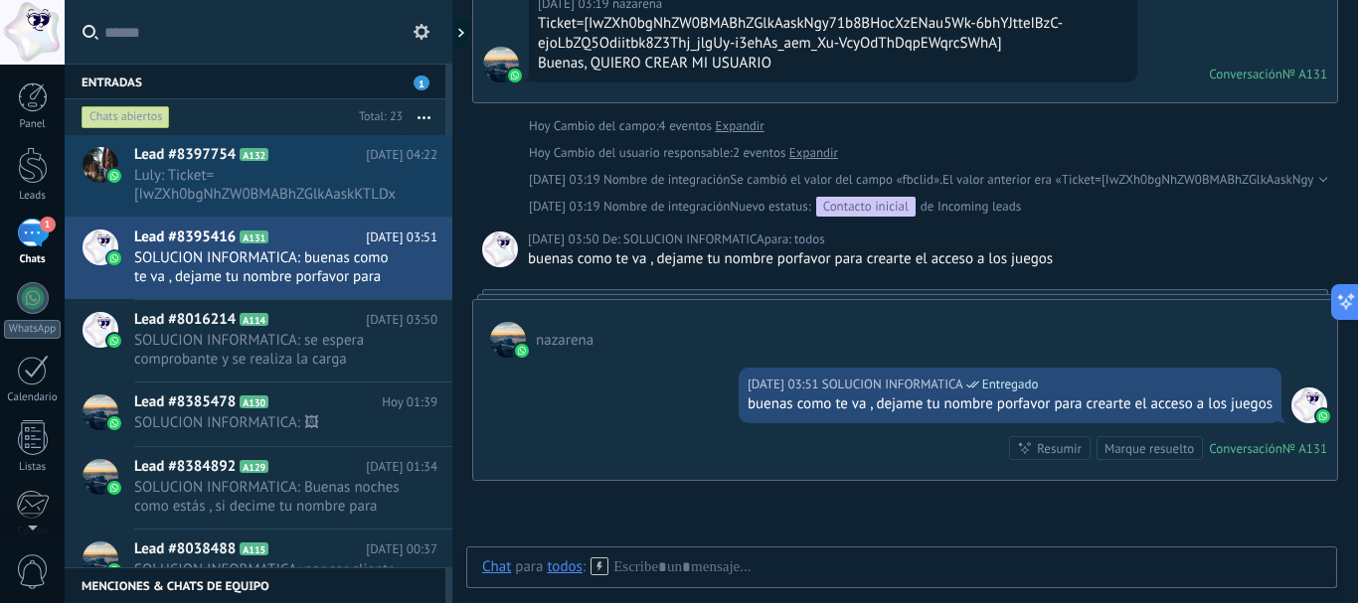
scroll to position [298, 0]
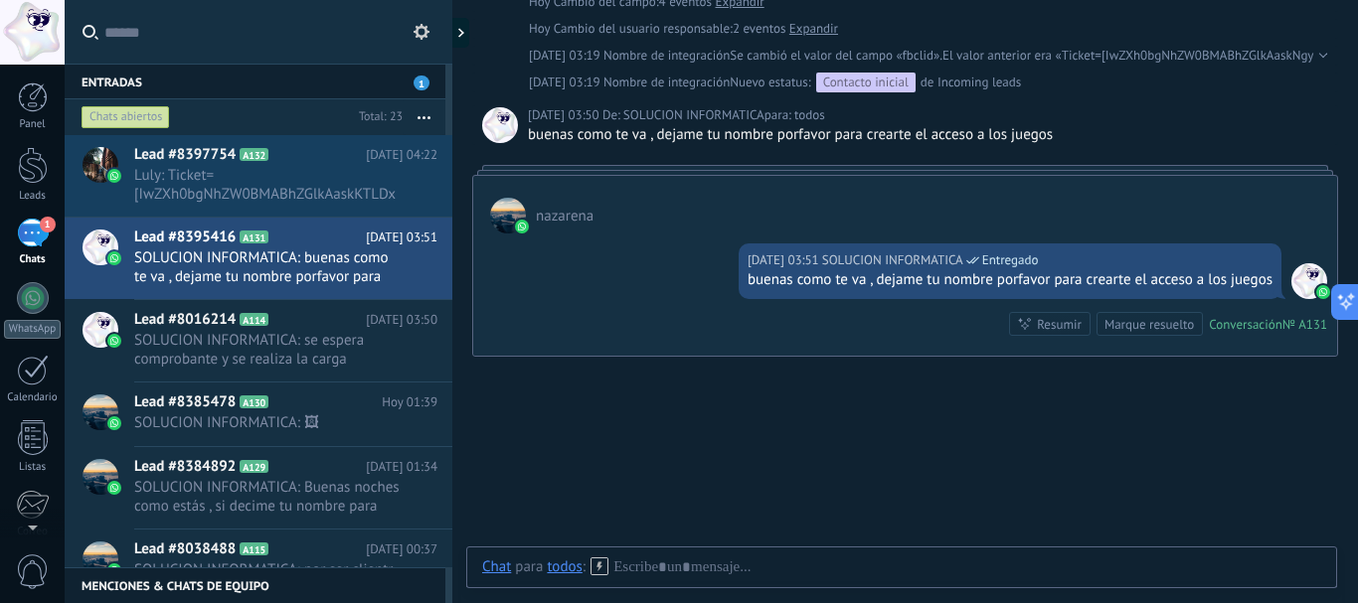
click at [957, 275] on div "buenas como te va , dejame tu nombre porfavor para crearte el acceso a los jueg…" at bounding box center [1010, 280] width 525 height 20
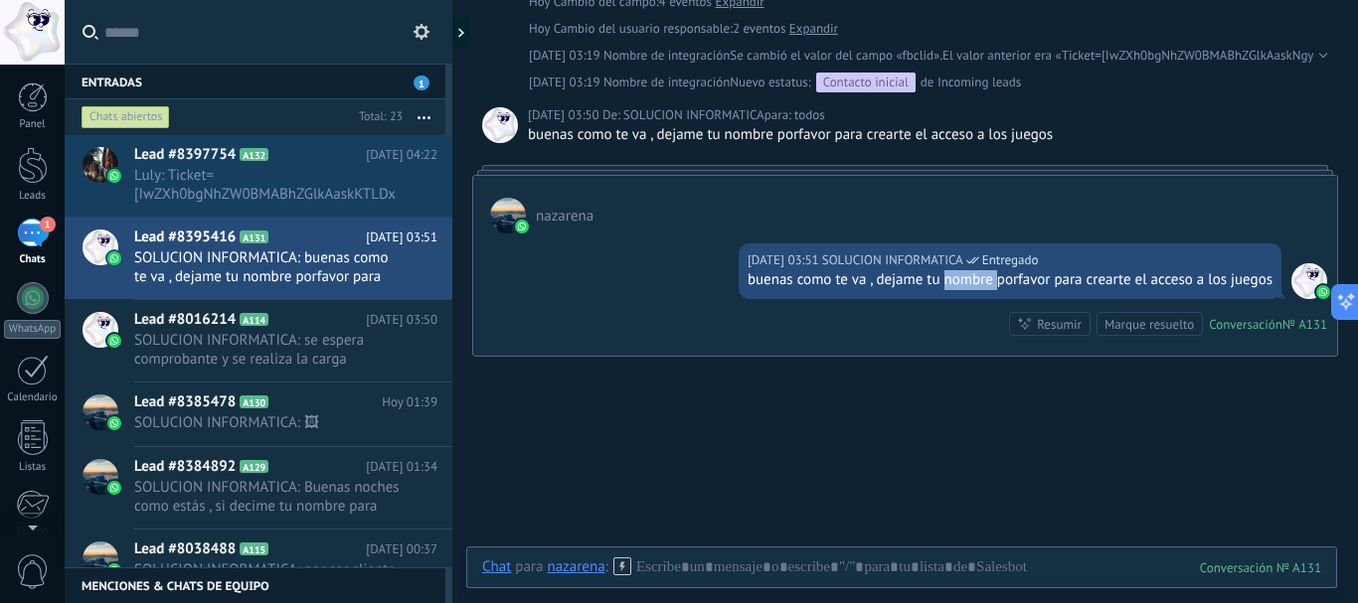
click at [957, 275] on div "buenas como te va , dejame tu nombre porfavor para crearte el acceso a los jueg…" at bounding box center [1010, 280] width 525 height 20
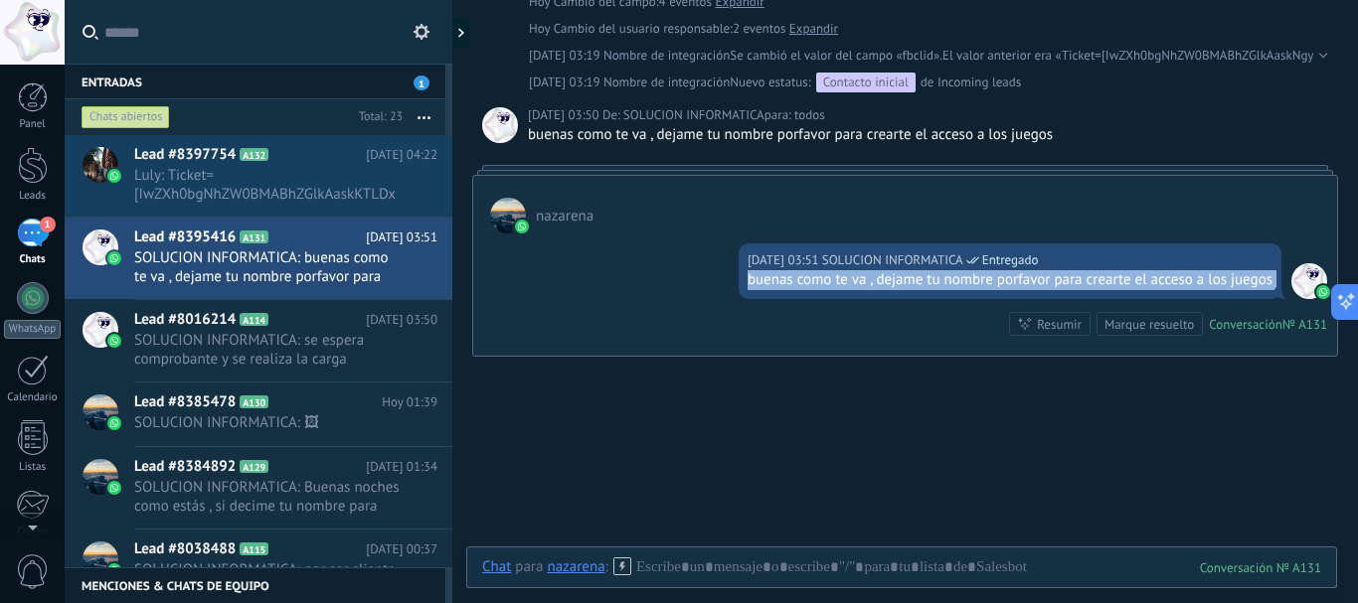
click at [957, 275] on div "buenas como te va , dejame tu nombre porfavor para crearte el acceso a los jueg…" at bounding box center [1010, 280] width 525 height 20
copy div "buenas como te va , dejame tu nombre porfavor para crearte el acceso a los jueg…"
click at [184, 183] on span "Luly: Ticket=[IwZXh0bgNhZW0BMABhZGlkAaskKTLDx38BHrZQT4UUK9rJhb088D7jqaR0Sg7INwK…" at bounding box center [266, 185] width 265 height 38
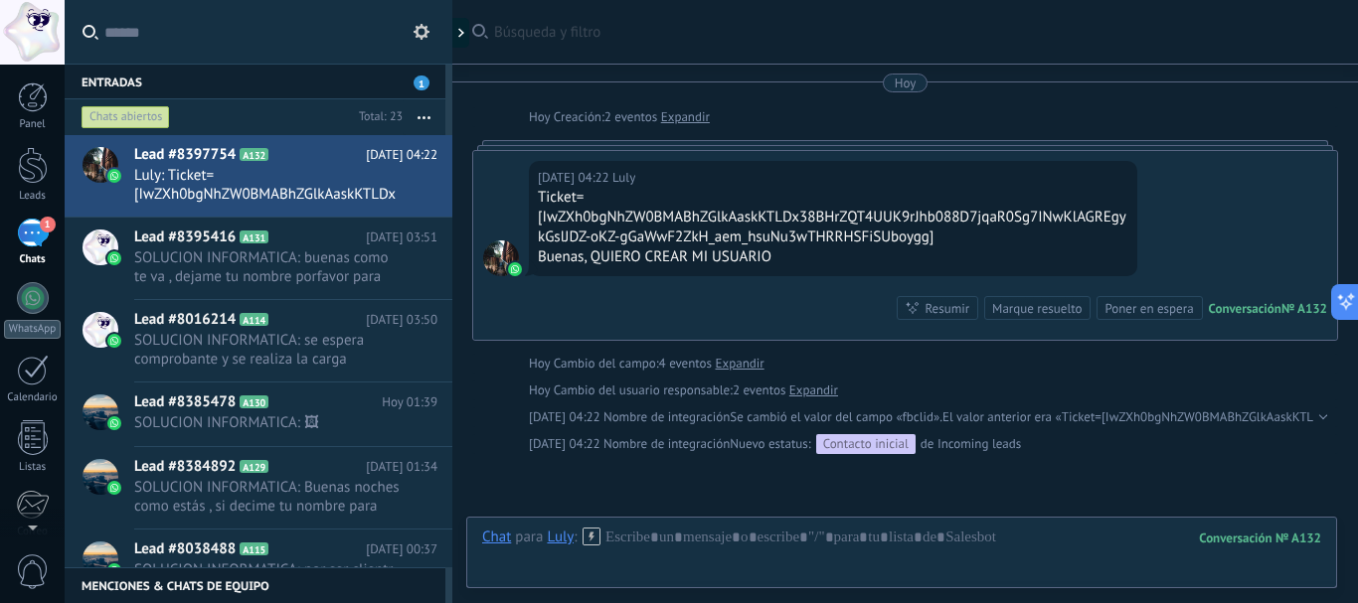
click at [794, 556] on div at bounding box center [901, 558] width 839 height 60
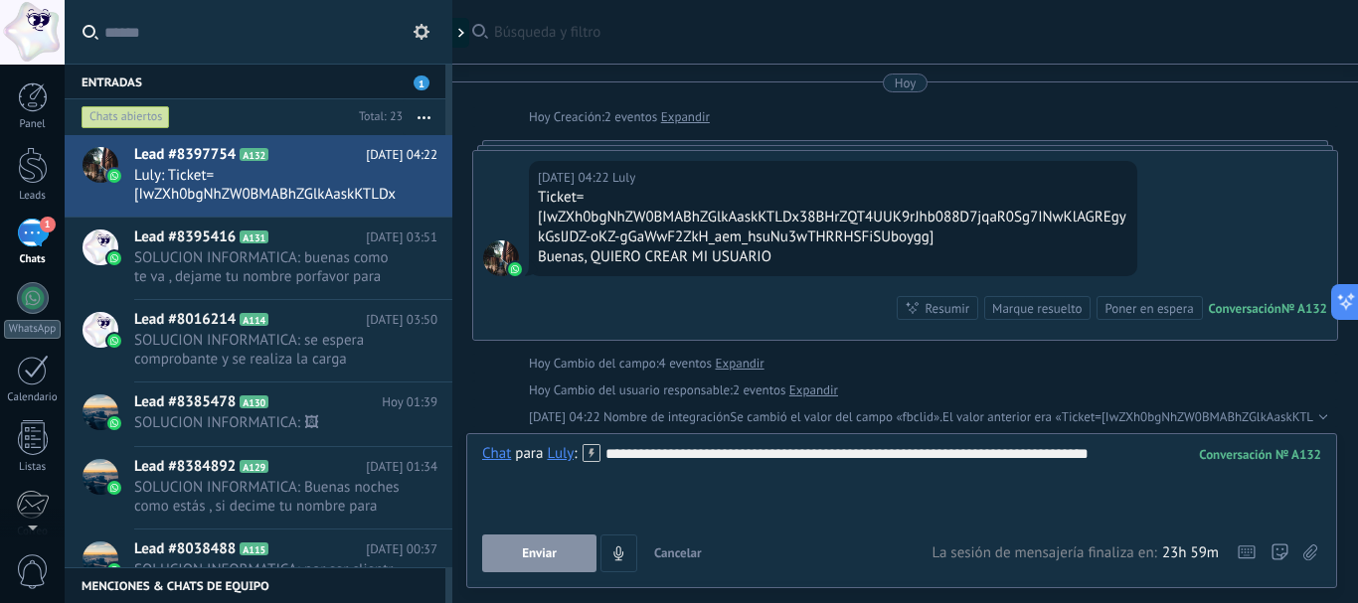
click at [565, 549] on button "Enviar" at bounding box center [539, 554] width 114 height 38
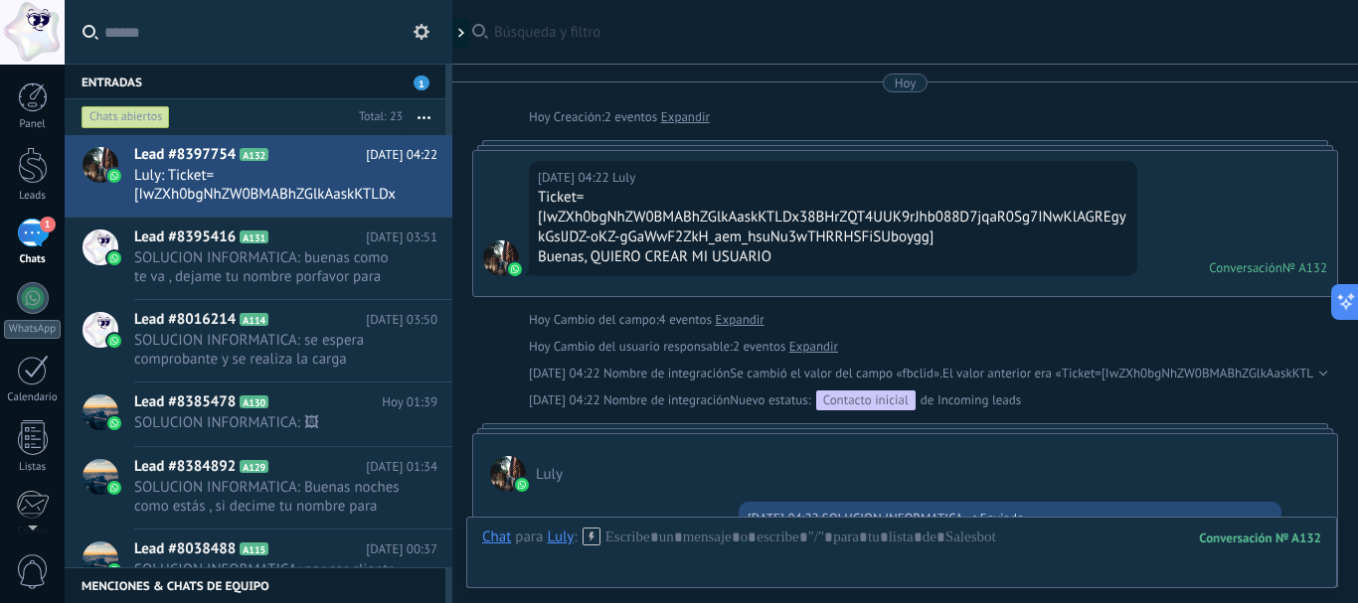
scroll to position [141, 0]
